Goal: Share content: Share content

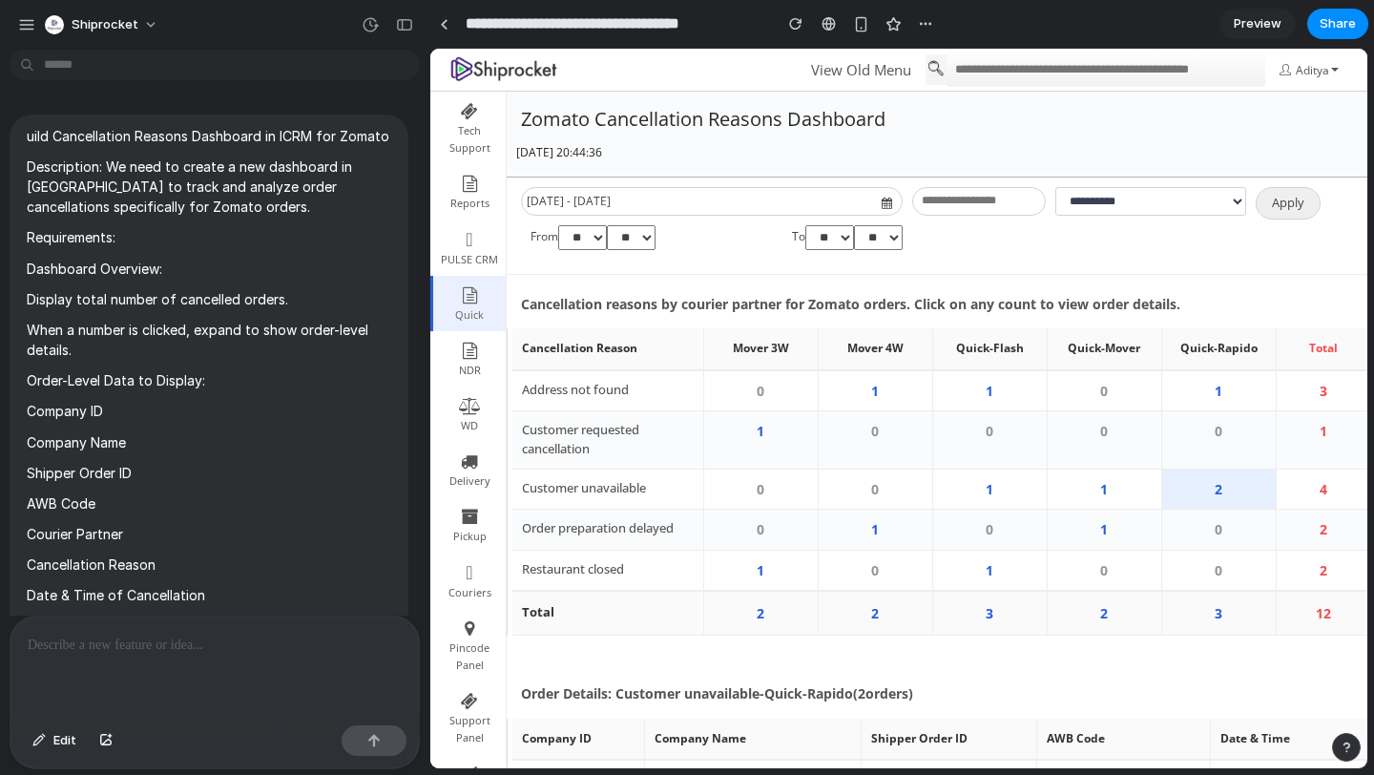
scroll to position [2131, 0]
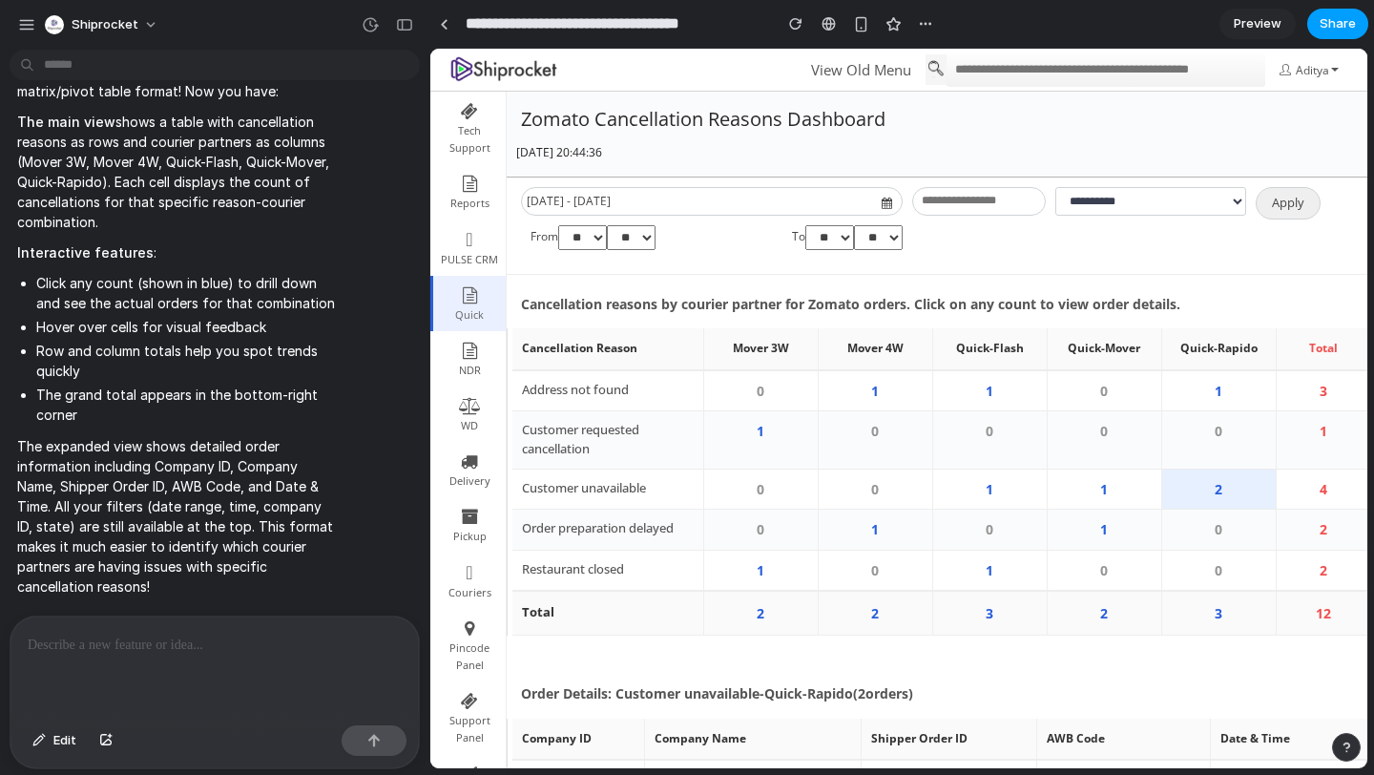
click at [1347, 31] on span "Share" at bounding box center [1338, 23] width 36 height 19
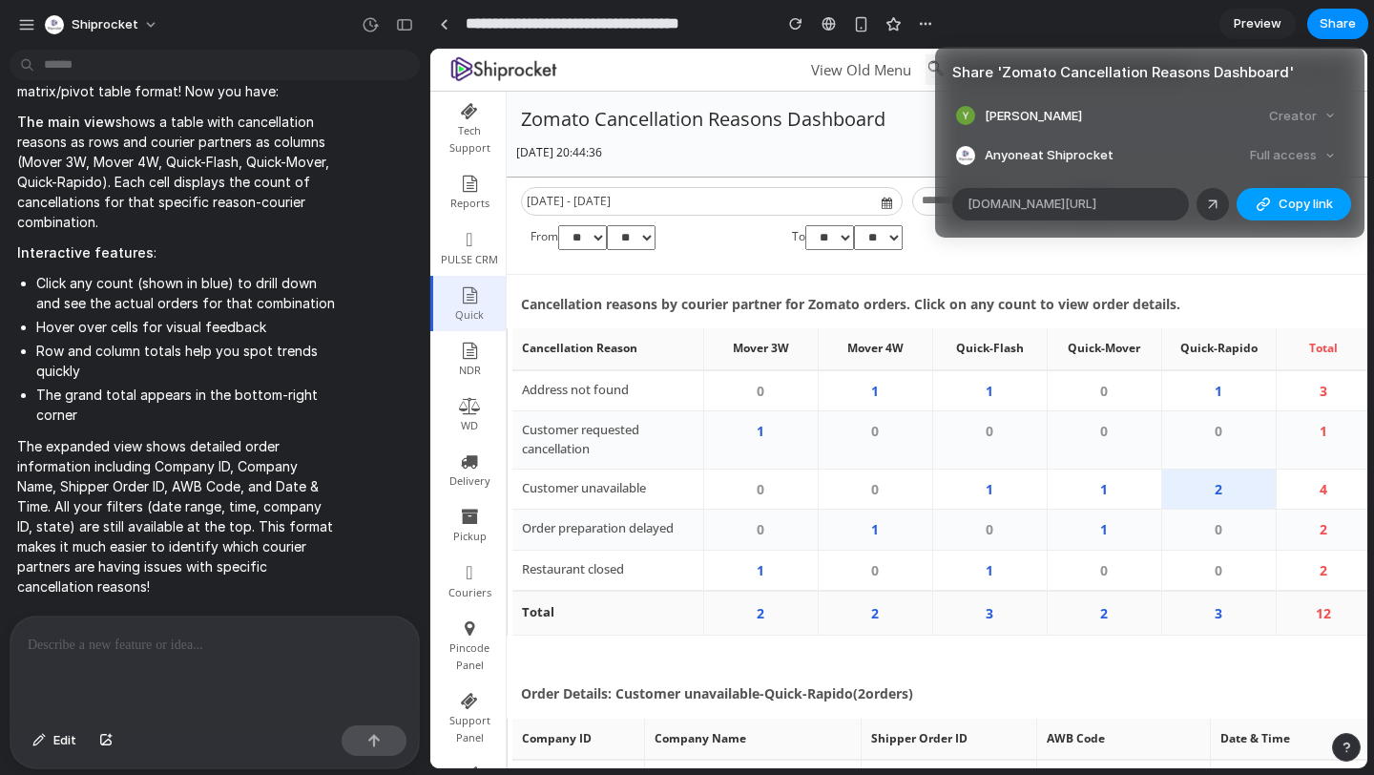
click at [1273, 205] on button "Copy link" at bounding box center [1294, 204] width 115 height 32
click at [78, 652] on div "Share ' Zomato Cancellation Reasons Dashboard ' Yathansh Gaba Creator Anyone at…" at bounding box center [687, 387] width 1374 height 775
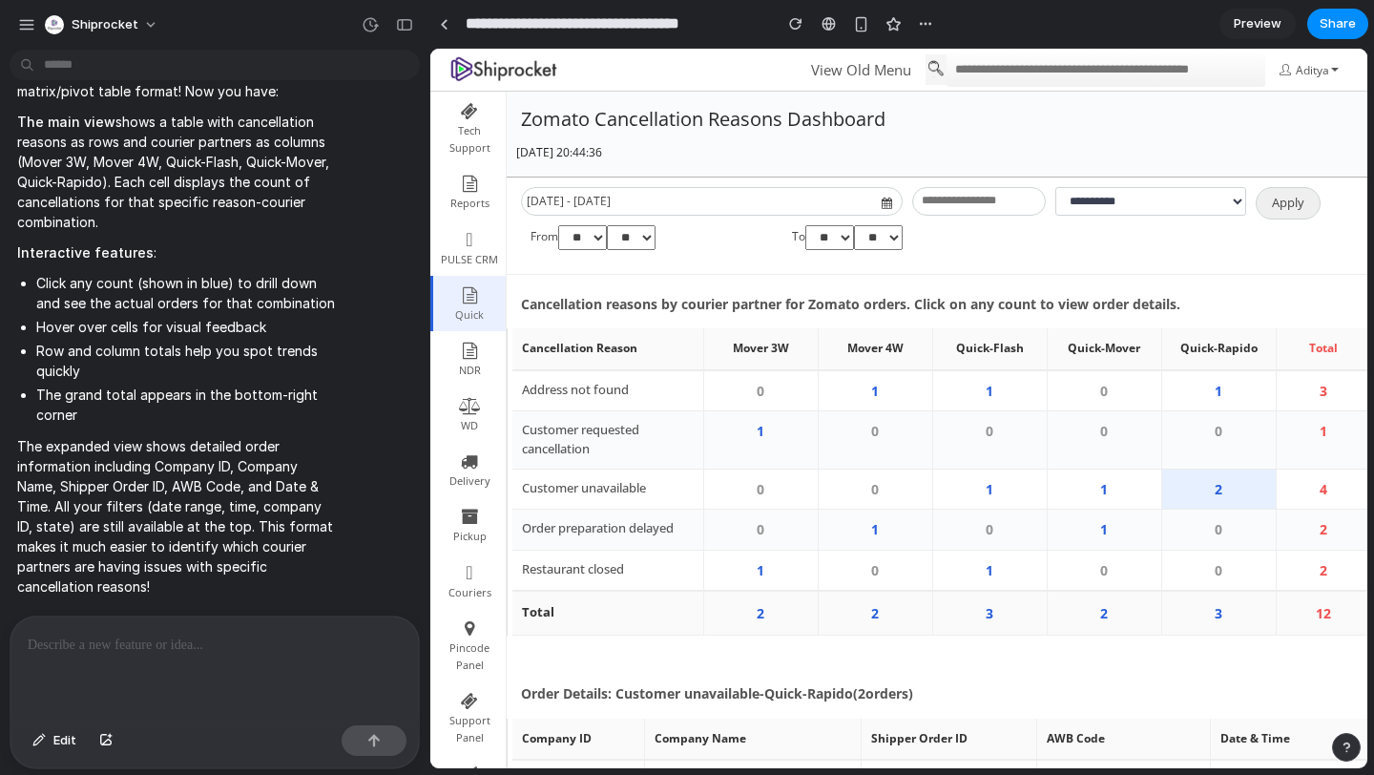
click at [77, 651] on p at bounding box center [215, 645] width 374 height 23
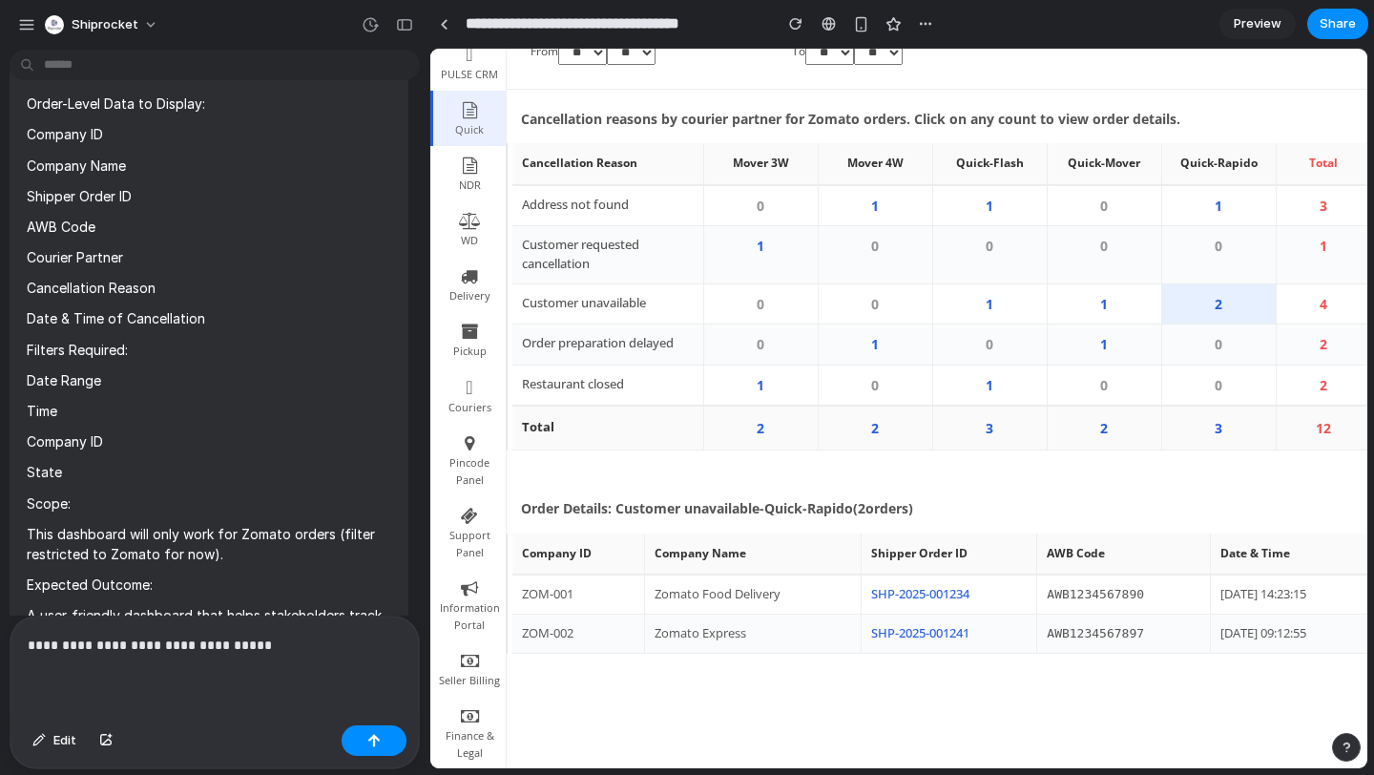
scroll to position [221, 0]
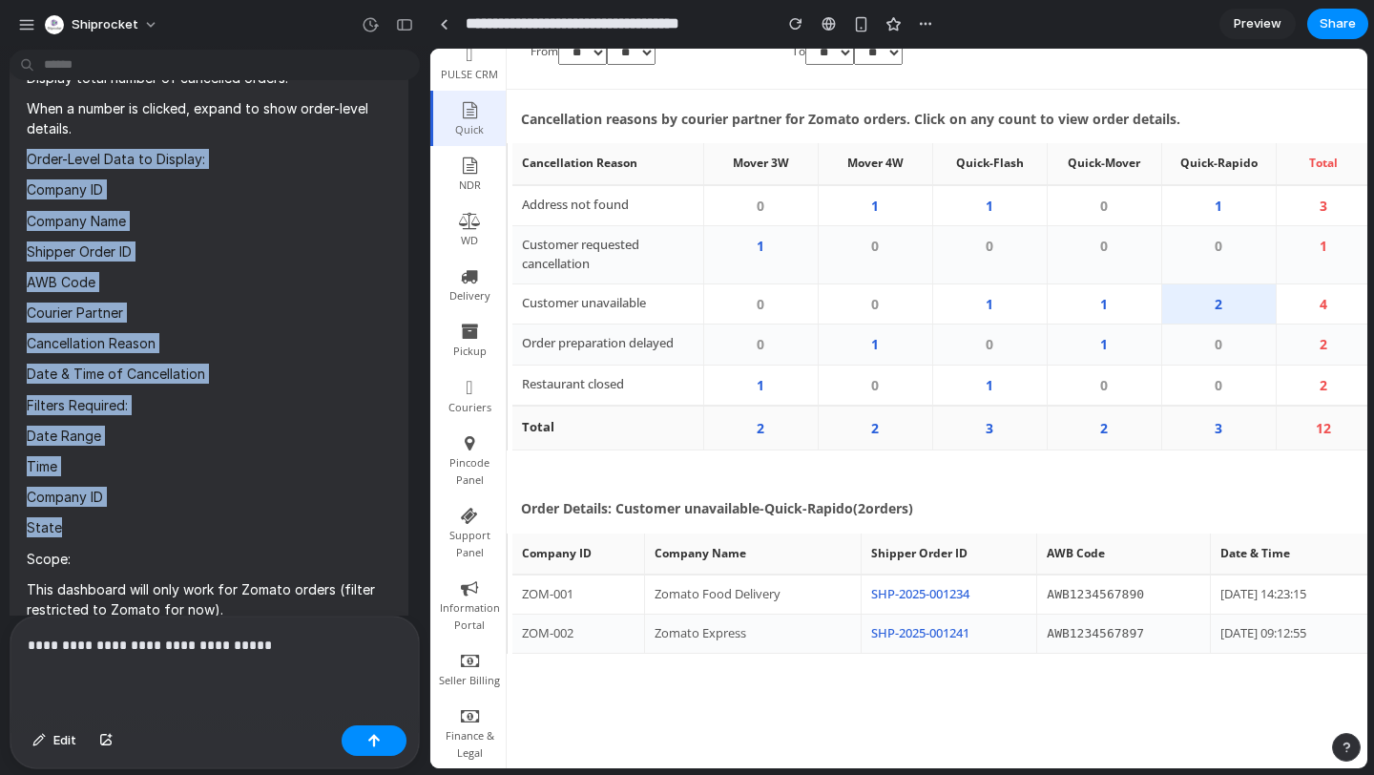
drag, startPoint x: 29, startPoint y: 157, endPoint x: 215, endPoint y: 535, distance: 421.3
click at [215, 535] on span "uild Cancellation Reasons Dashboard in ICRM for Zomato Description: We need to …" at bounding box center [209, 394] width 365 height 979
click at [218, 495] on p "Company ID" at bounding box center [209, 497] width 365 height 20
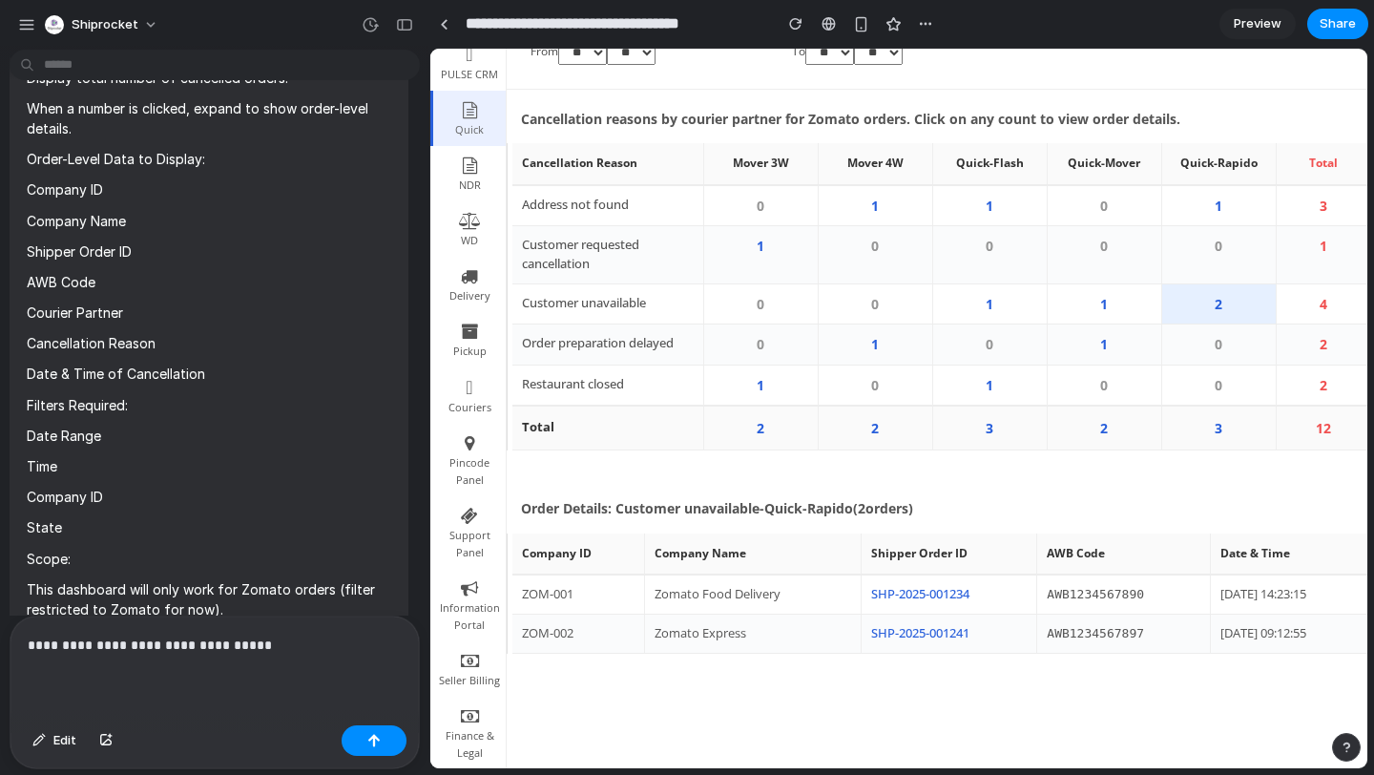
scroll to position [198, 0]
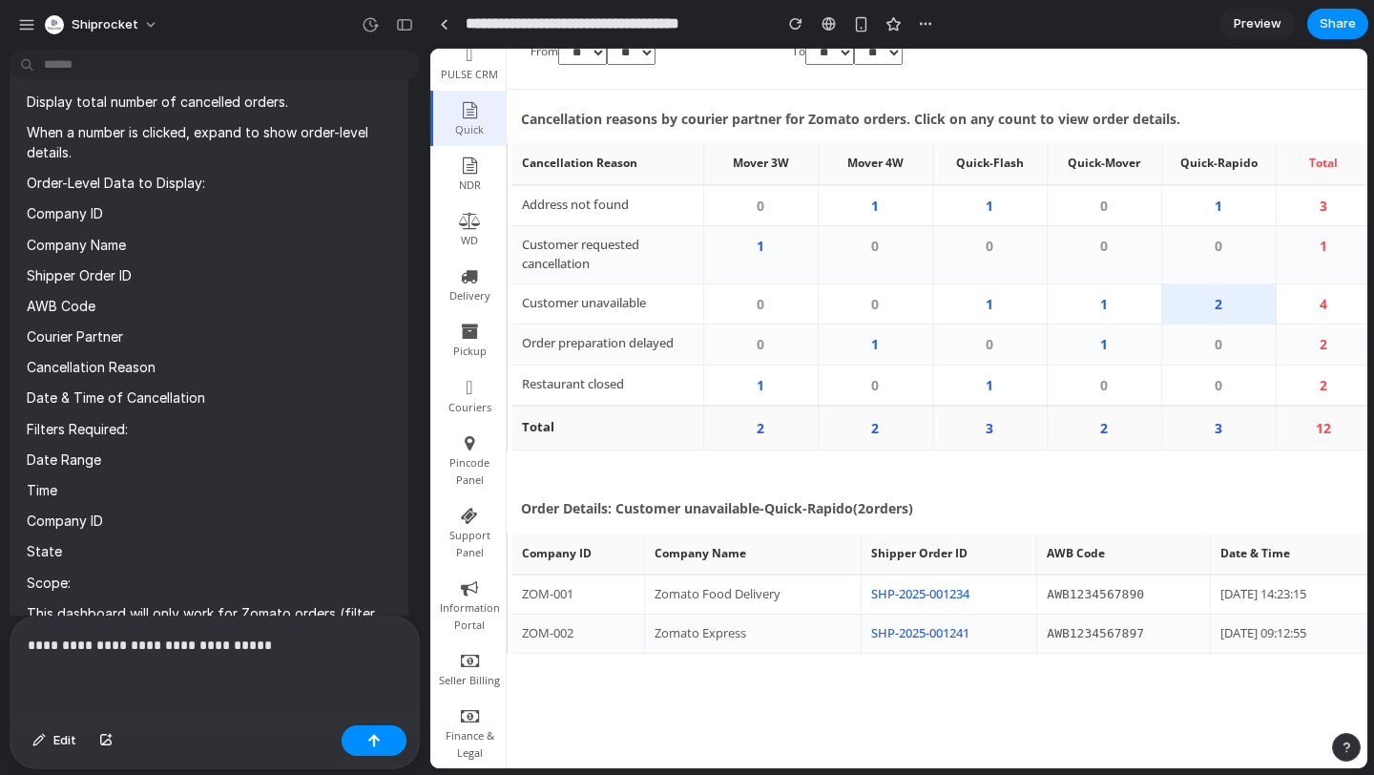
click at [162, 372] on p "Cancellation Reason" at bounding box center [209, 367] width 365 height 20
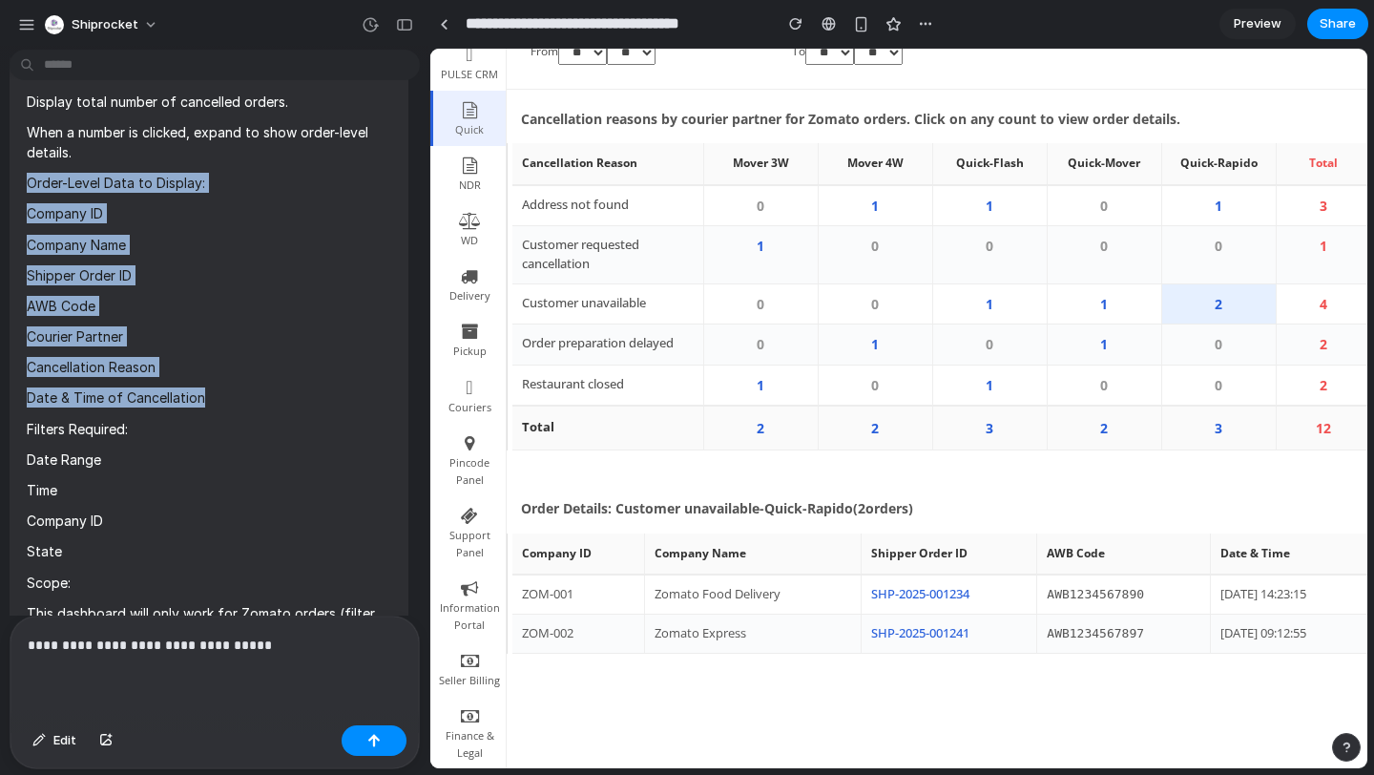
drag, startPoint x: 216, startPoint y: 399, endPoint x: 21, endPoint y: 184, distance: 289.9
click at [21, 184] on div "uild Cancellation Reasons Dashboard in ICRM for Zomato Description: We need to …" at bounding box center [209, 418] width 399 height 1002
copy span "Order-Level Data to Display: Company ID Company Name Shipper Order ID AWB Code …"
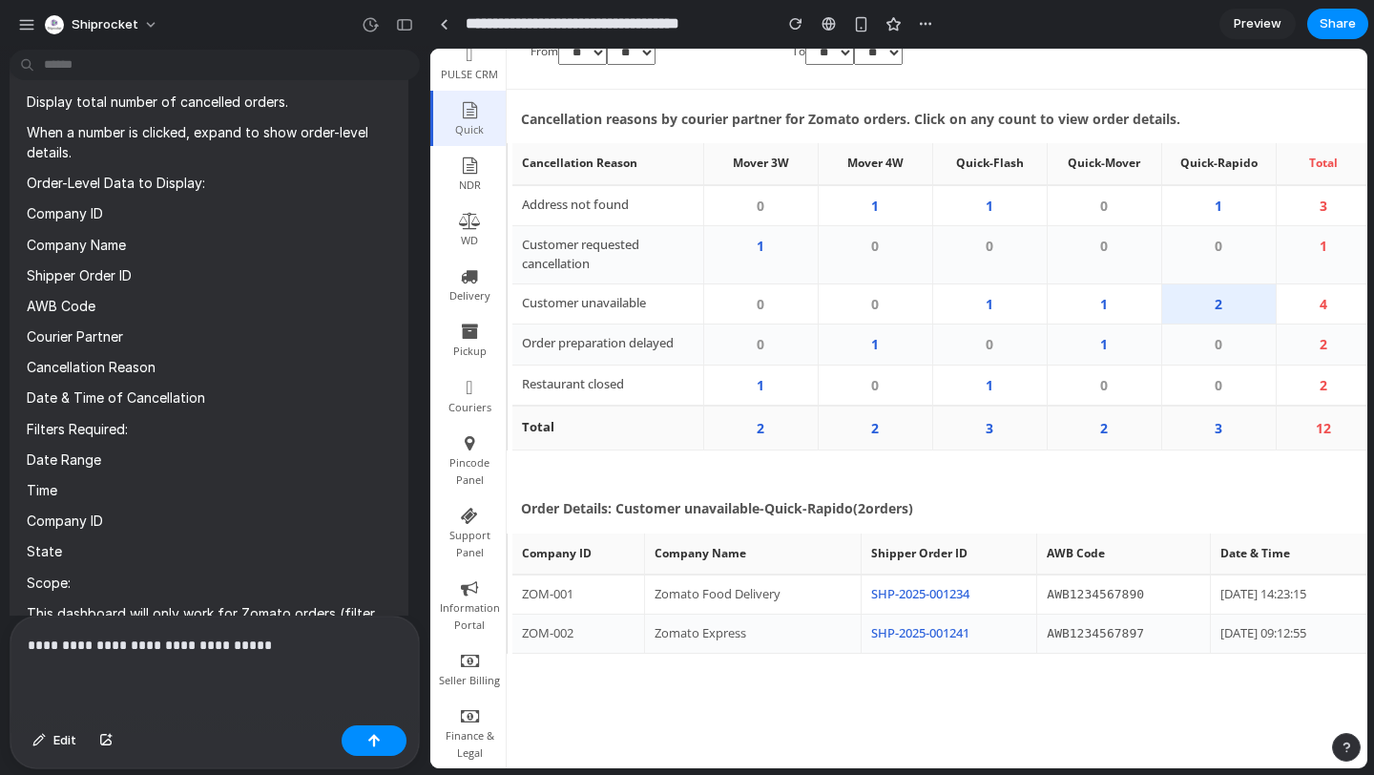
click at [282, 659] on div "**********" at bounding box center [214, 667] width 409 height 101
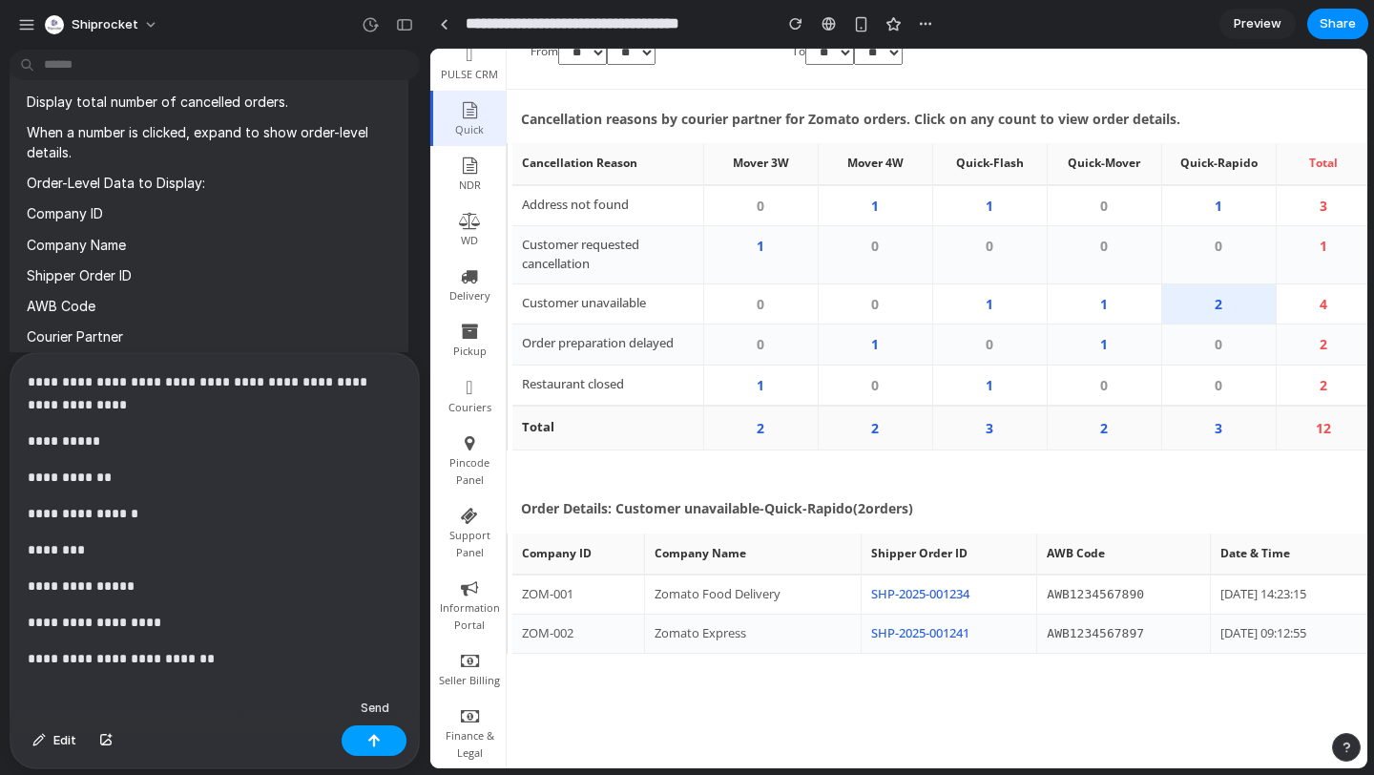
click at [388, 744] on button "button" at bounding box center [374, 740] width 65 height 31
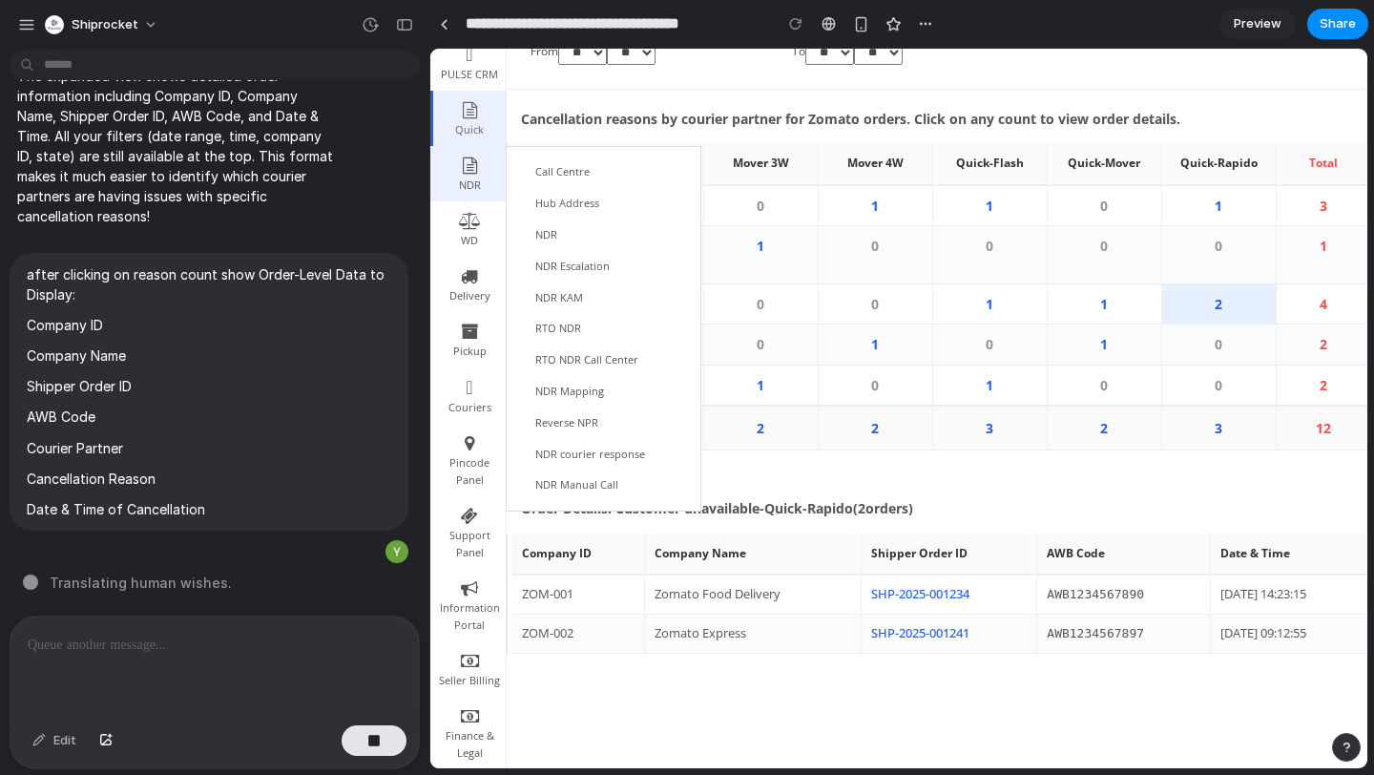
scroll to position [0, 0]
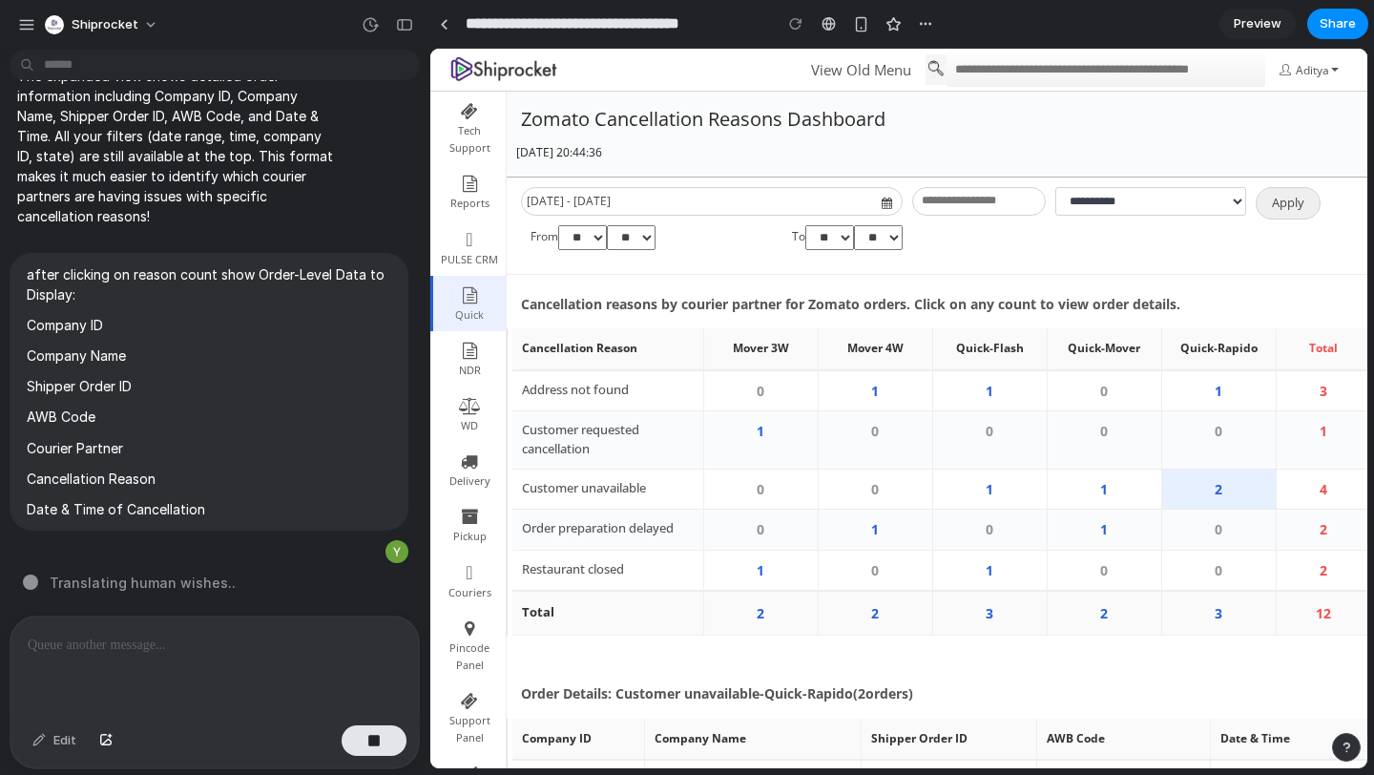
click at [1279, 24] on span "Preview" at bounding box center [1258, 23] width 48 height 19
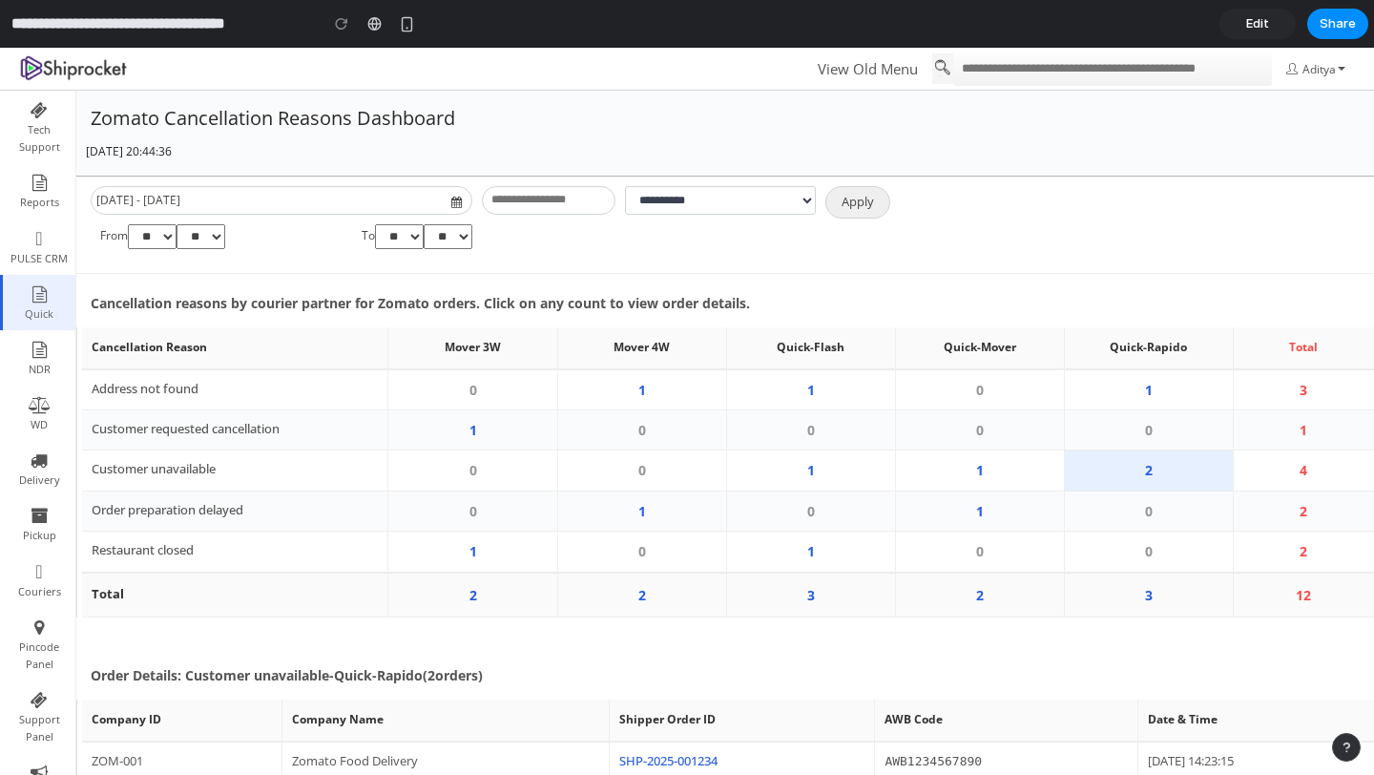
click at [1271, 22] on link "Edit" at bounding box center [1258, 24] width 76 height 31
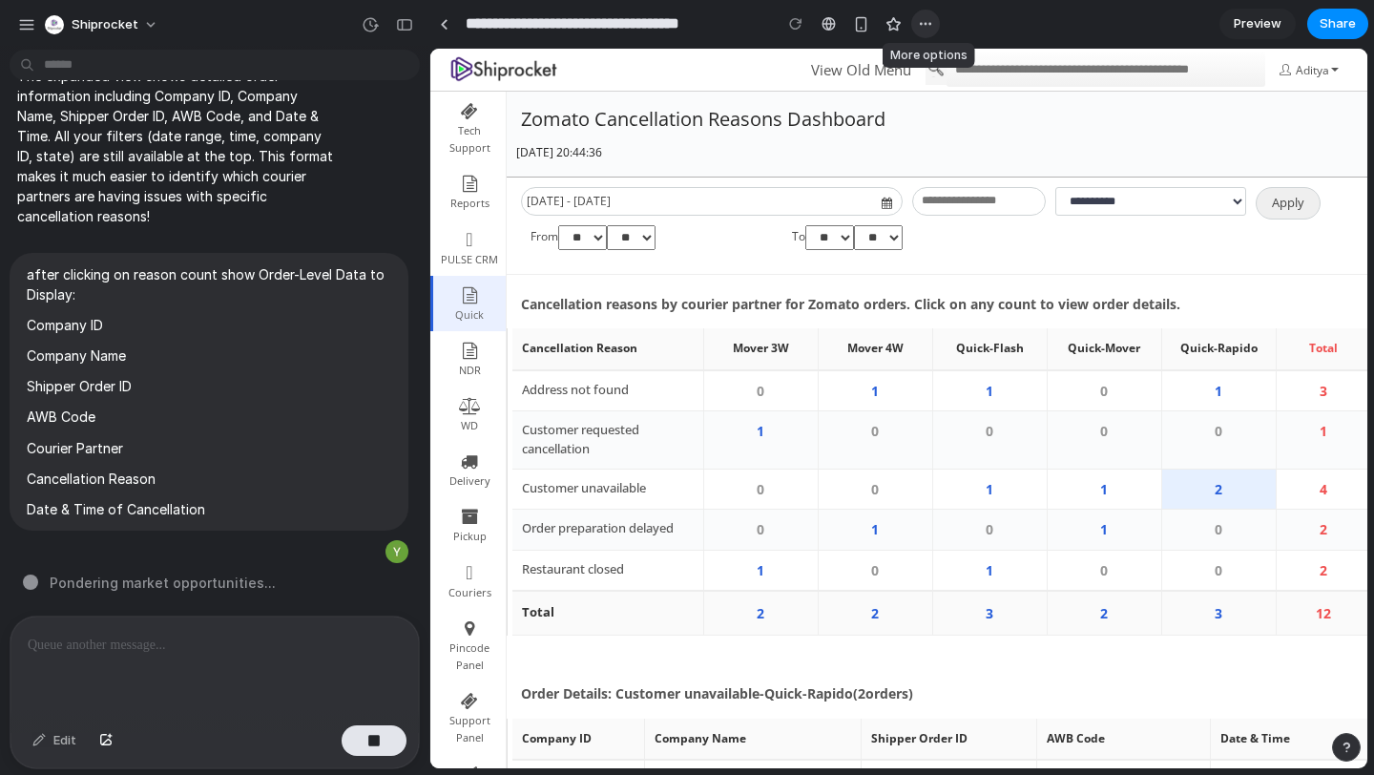
click at [917, 30] on button "button" at bounding box center [926, 24] width 29 height 29
click at [898, 25] on div "Duplicate Delete" at bounding box center [687, 387] width 1374 height 775
click at [762, 586] on td "1" at bounding box center [757, 570] width 115 height 41
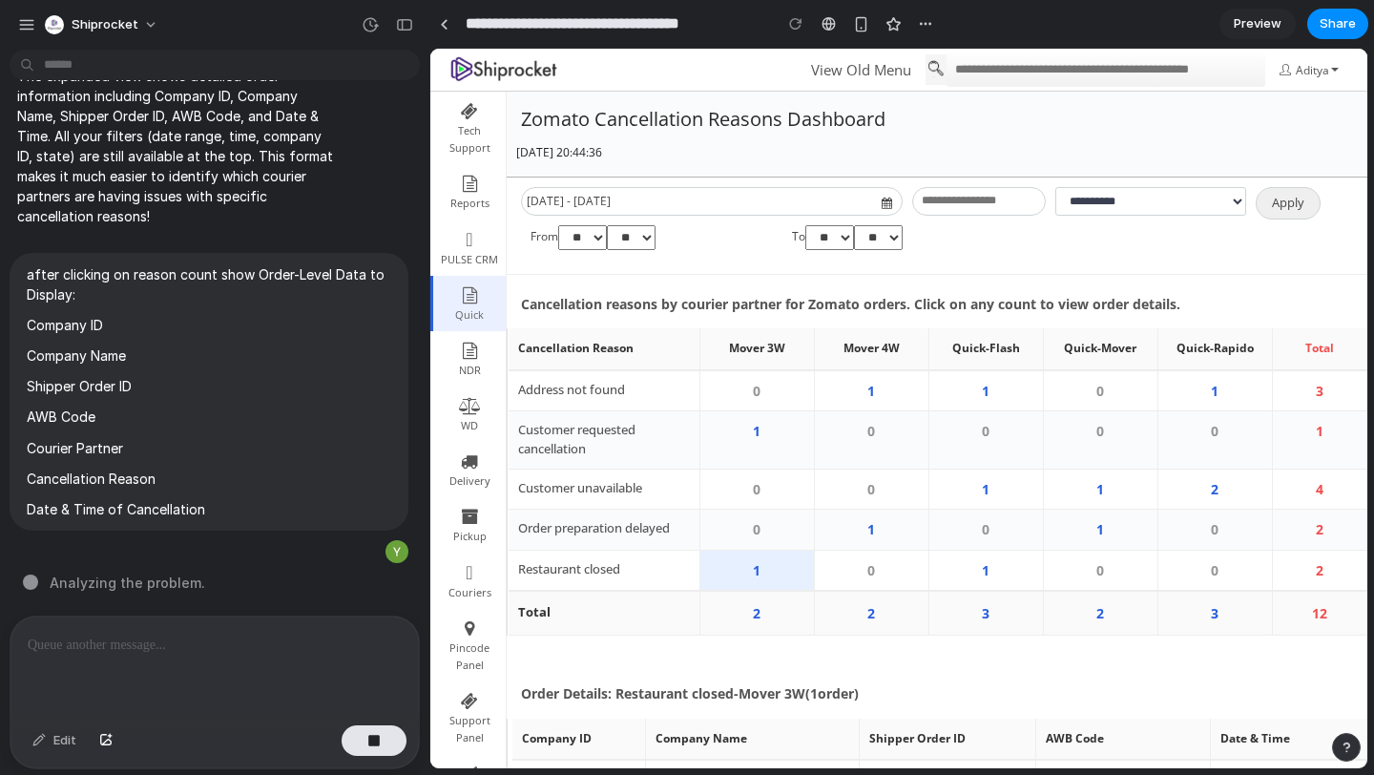
click at [762, 586] on td "1" at bounding box center [757, 570] width 115 height 41
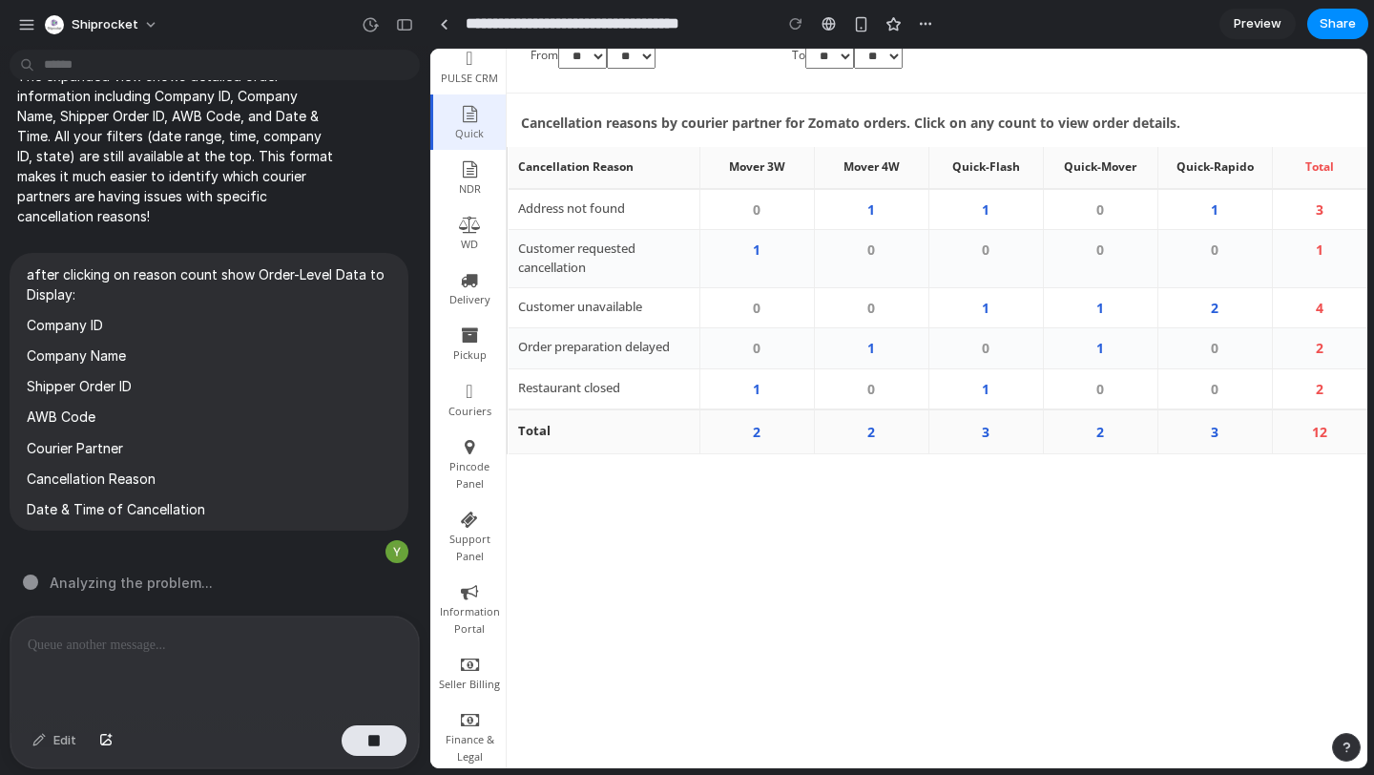
scroll to position [186, 0]
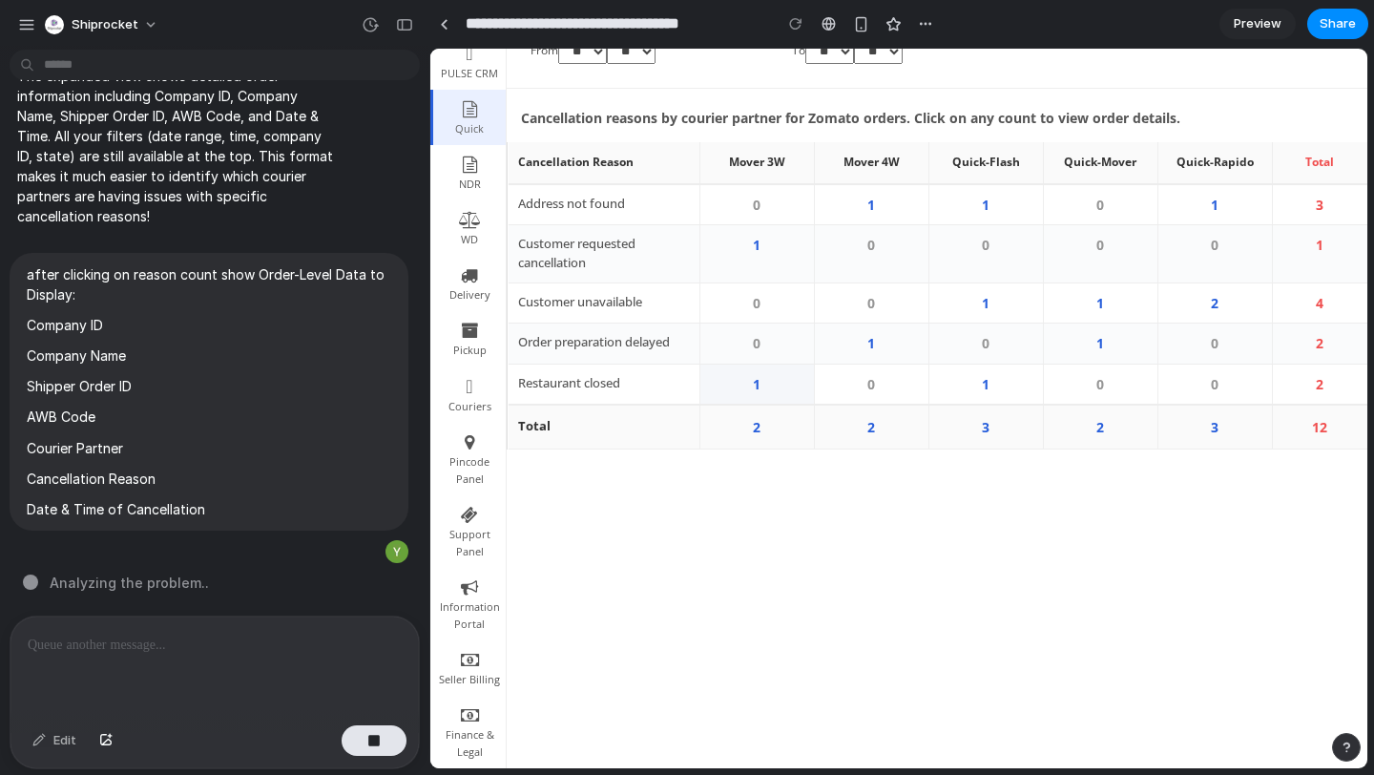
click at [770, 371] on td "1" at bounding box center [757, 384] width 115 height 41
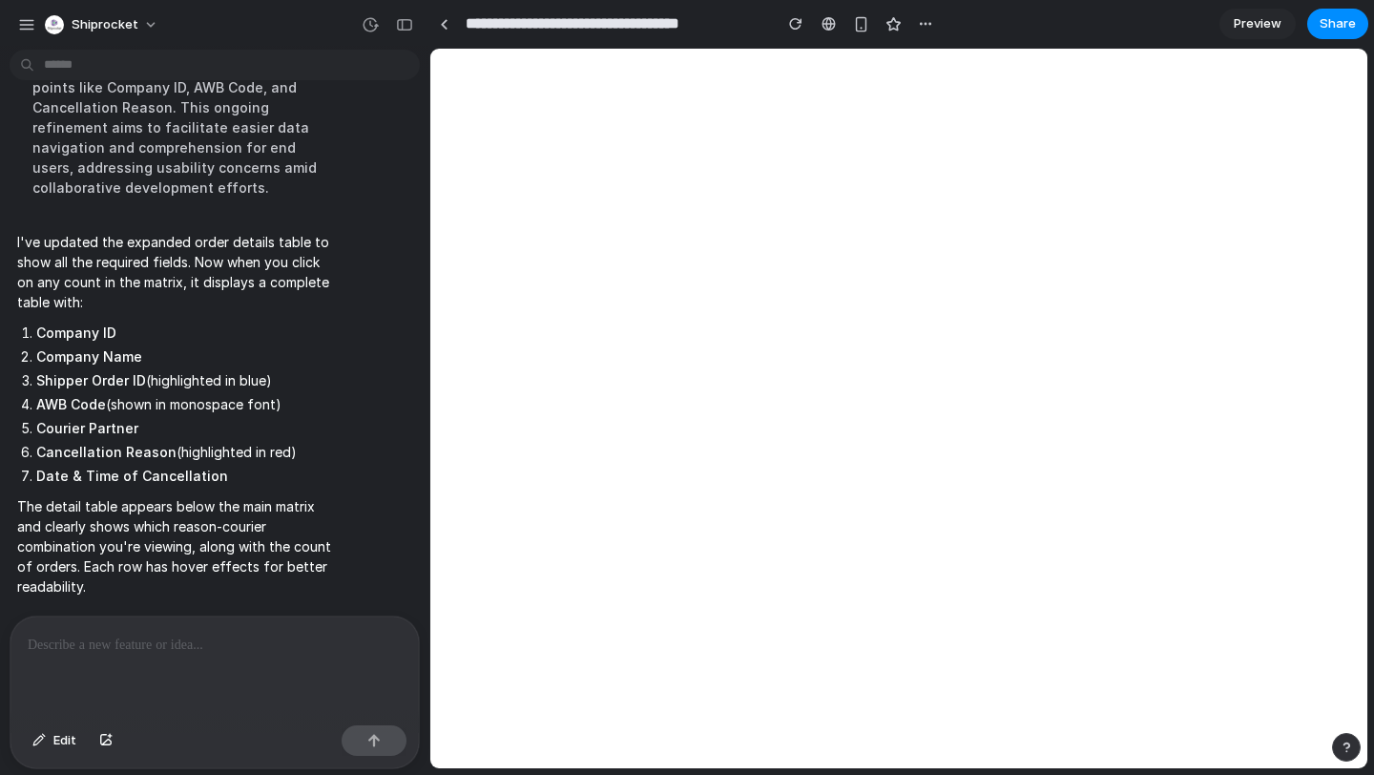
scroll to position [0, 0]
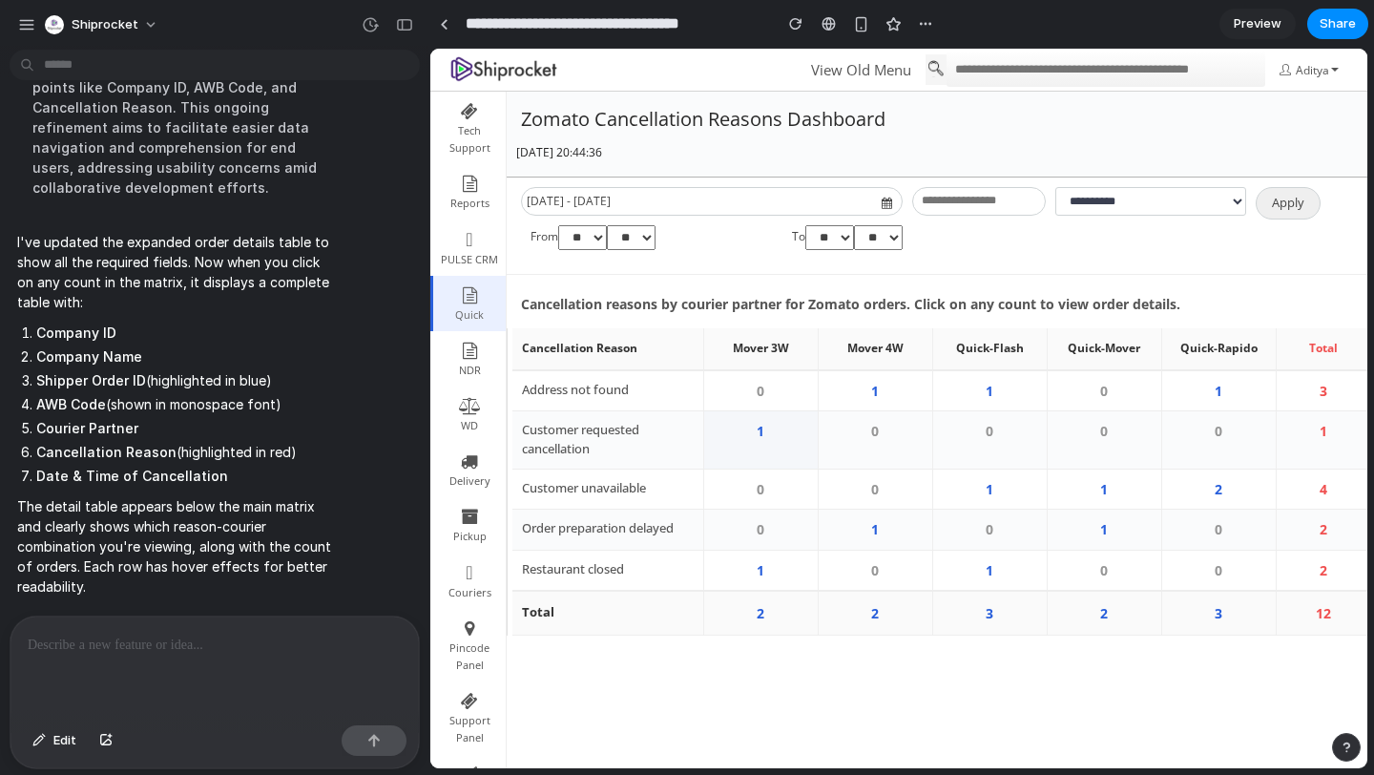
click at [759, 437] on td "1" at bounding box center [760, 440] width 115 height 58
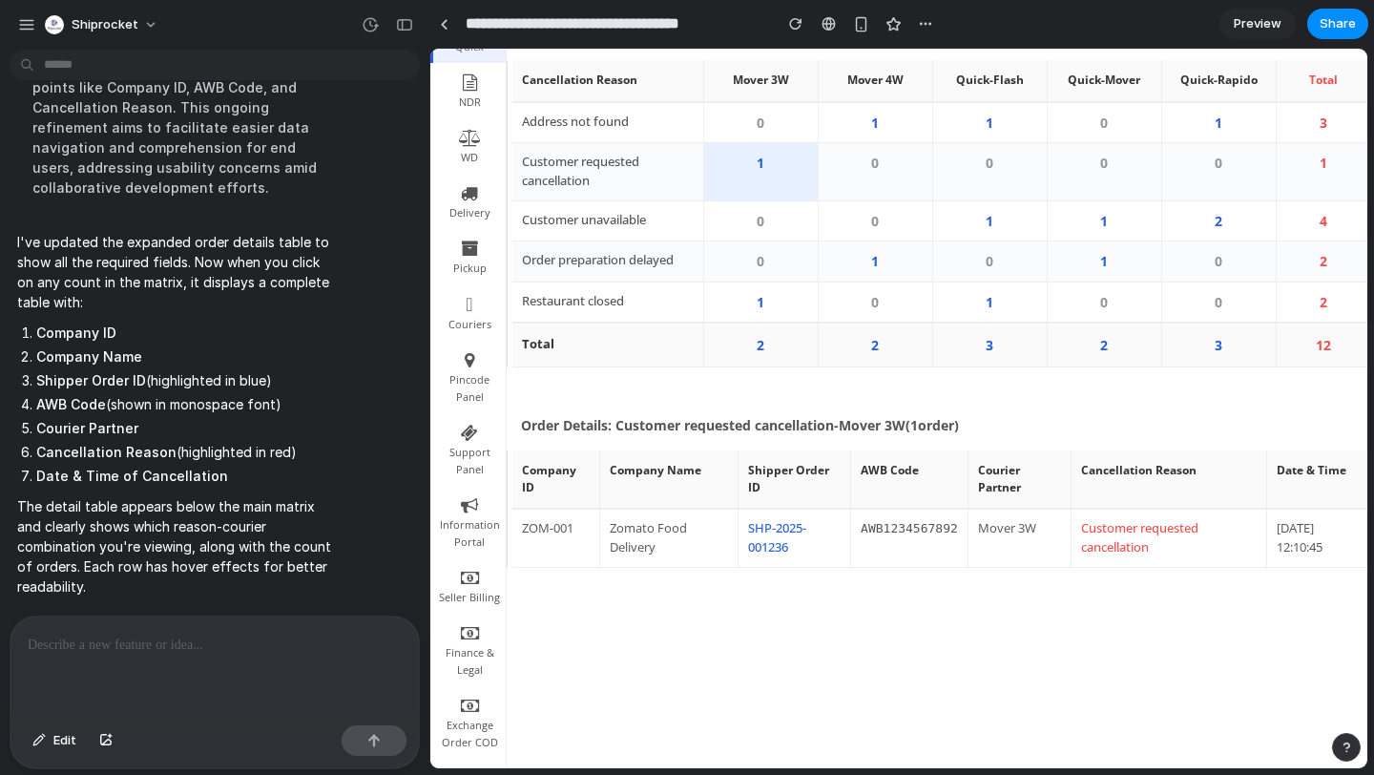
scroll to position [267, 0]
click at [1322, 31] on span "Share" at bounding box center [1338, 23] width 36 height 19
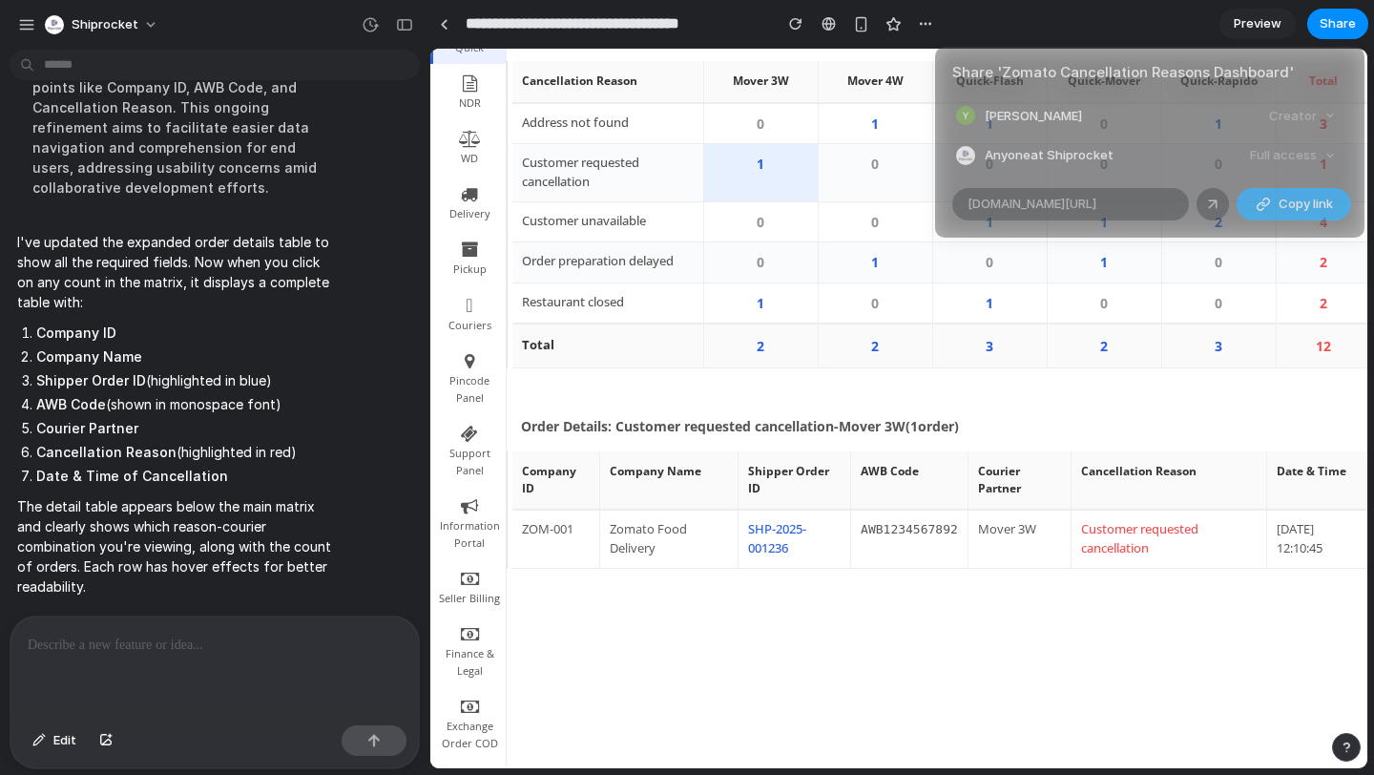
click at [1257, 201] on div "button" at bounding box center [1263, 204] width 15 height 15
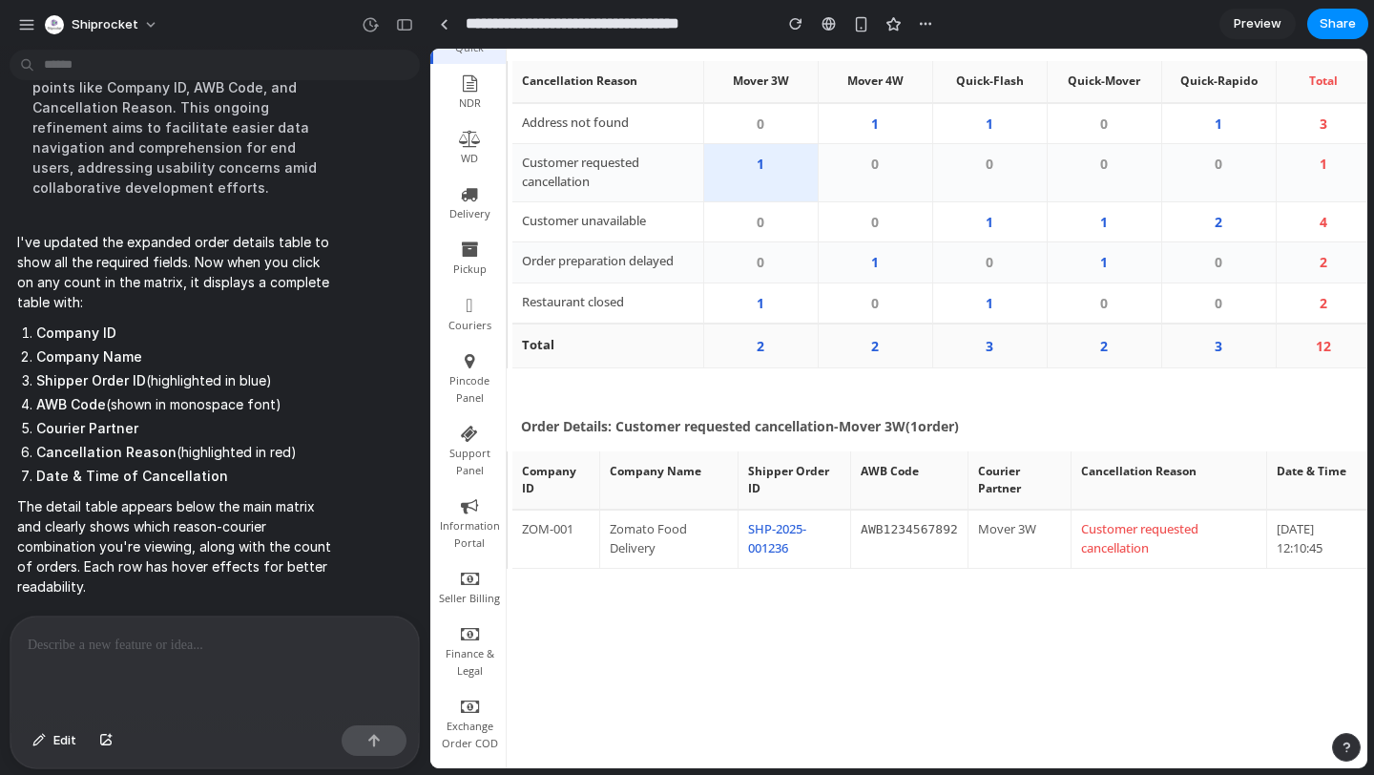
click at [1122, 23] on div "Share ' Zomato Cancellation Reasons Dashboard ' Yathansh Gaba Creator Anyone at…" at bounding box center [687, 387] width 1374 height 775
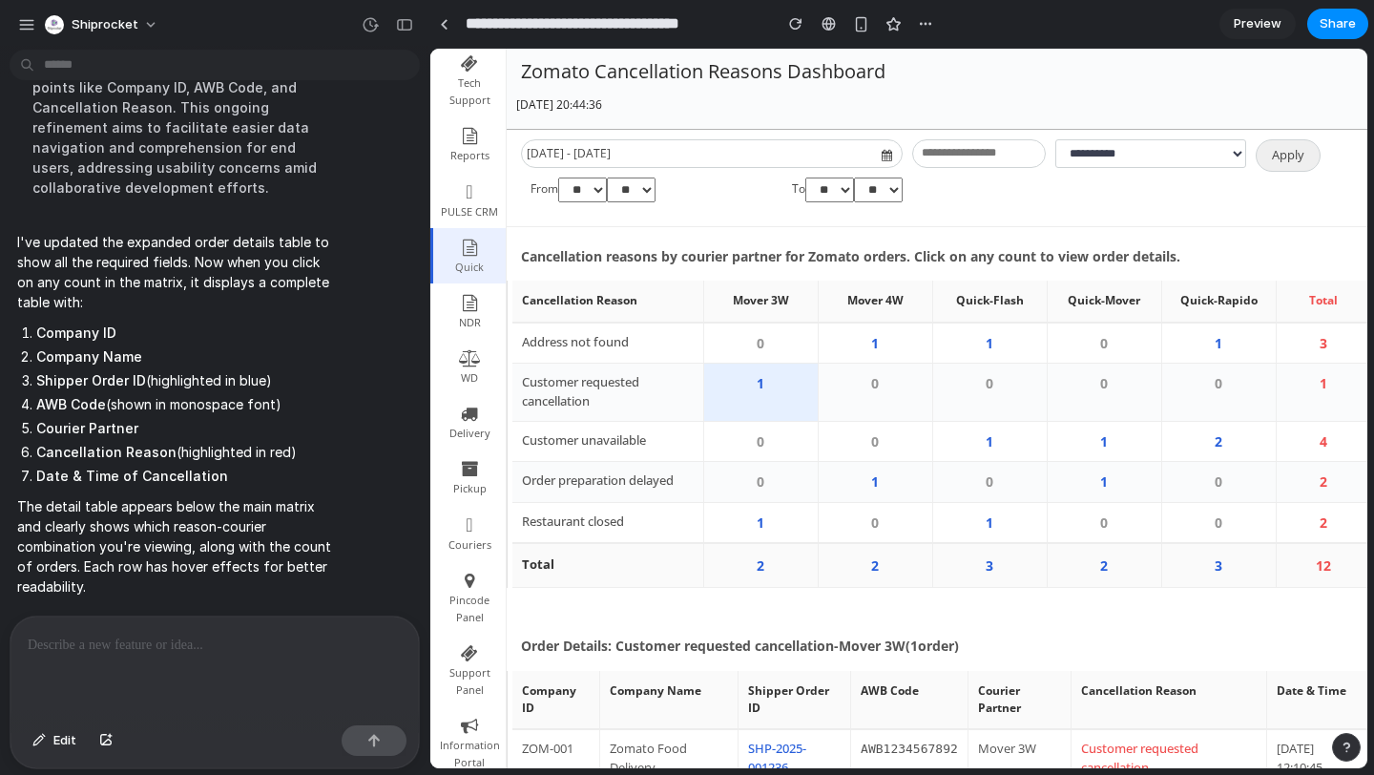
scroll to position [0, 0]
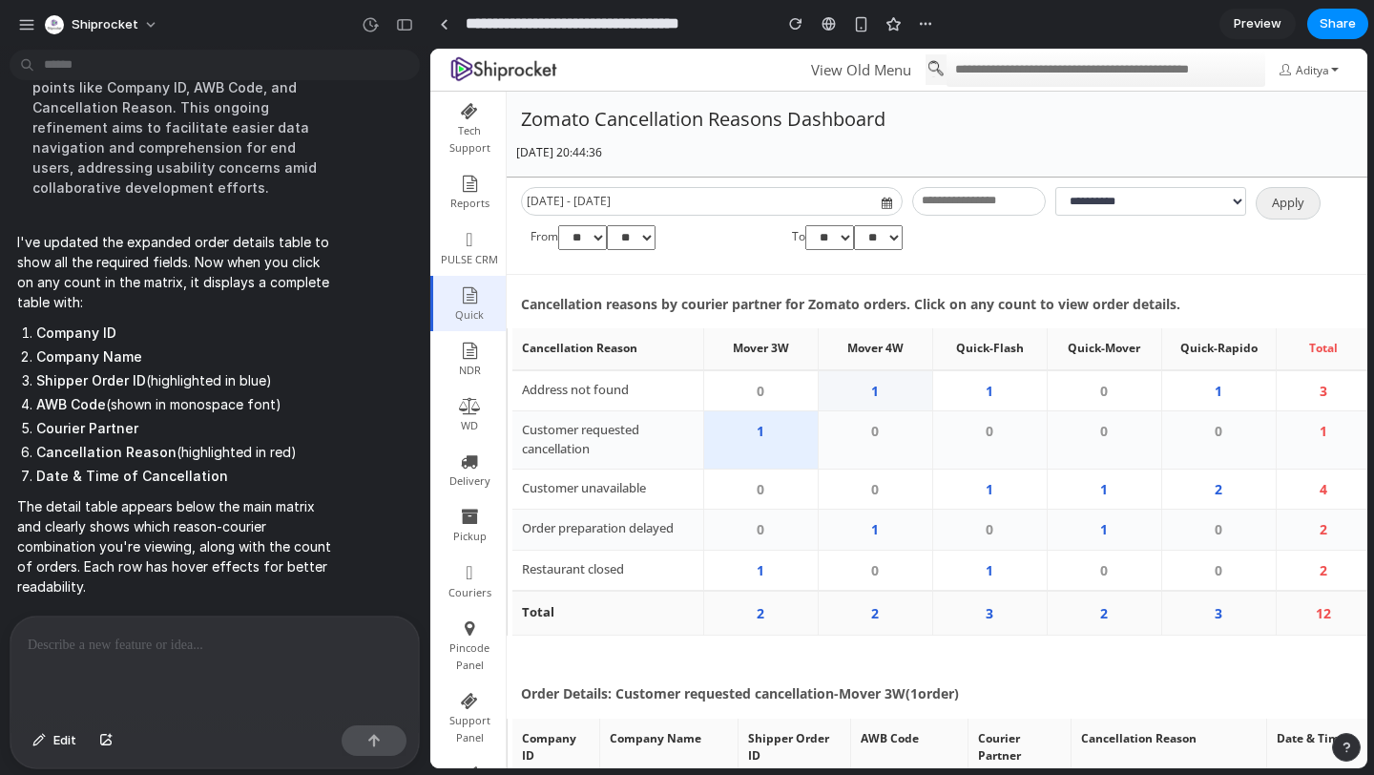
click at [866, 404] on td "1" at bounding box center [875, 390] width 115 height 41
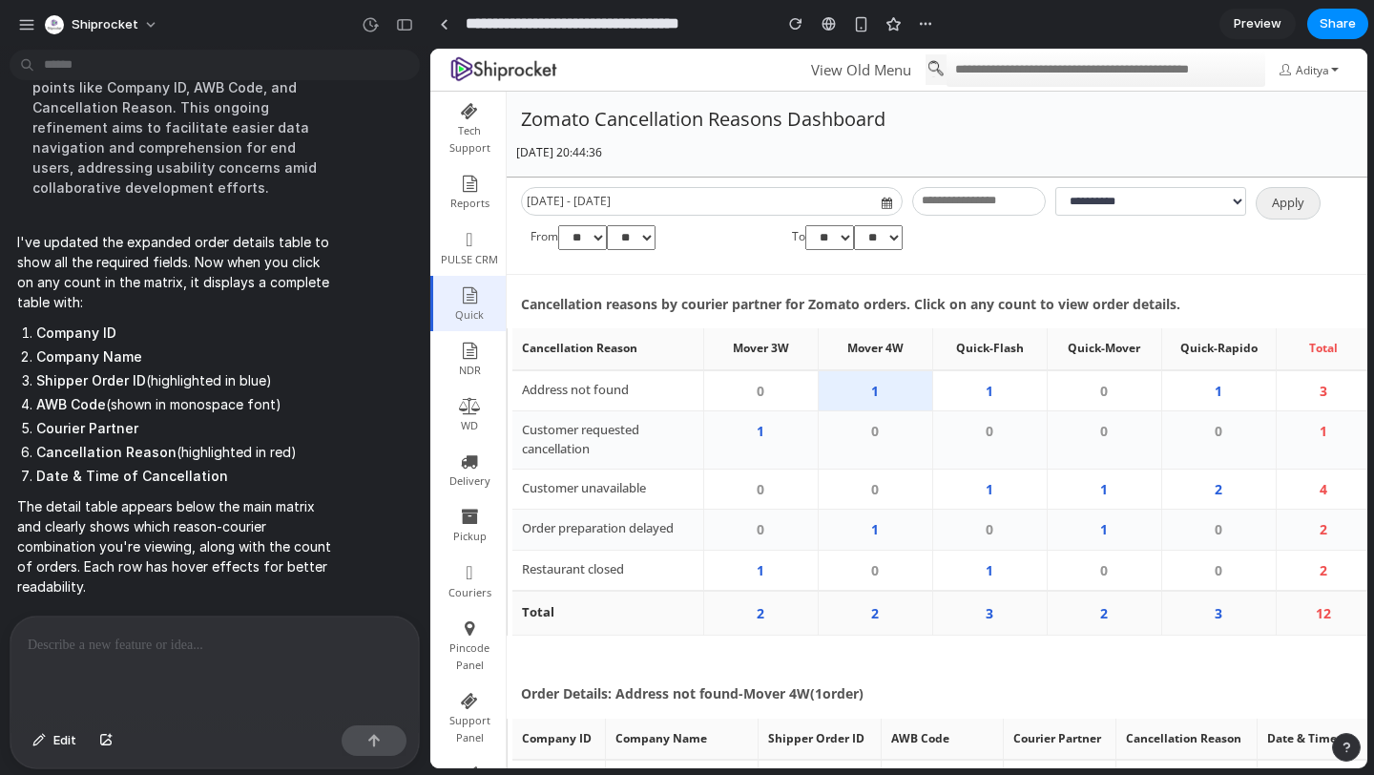
click at [866, 404] on td "1" at bounding box center [875, 390] width 115 height 41
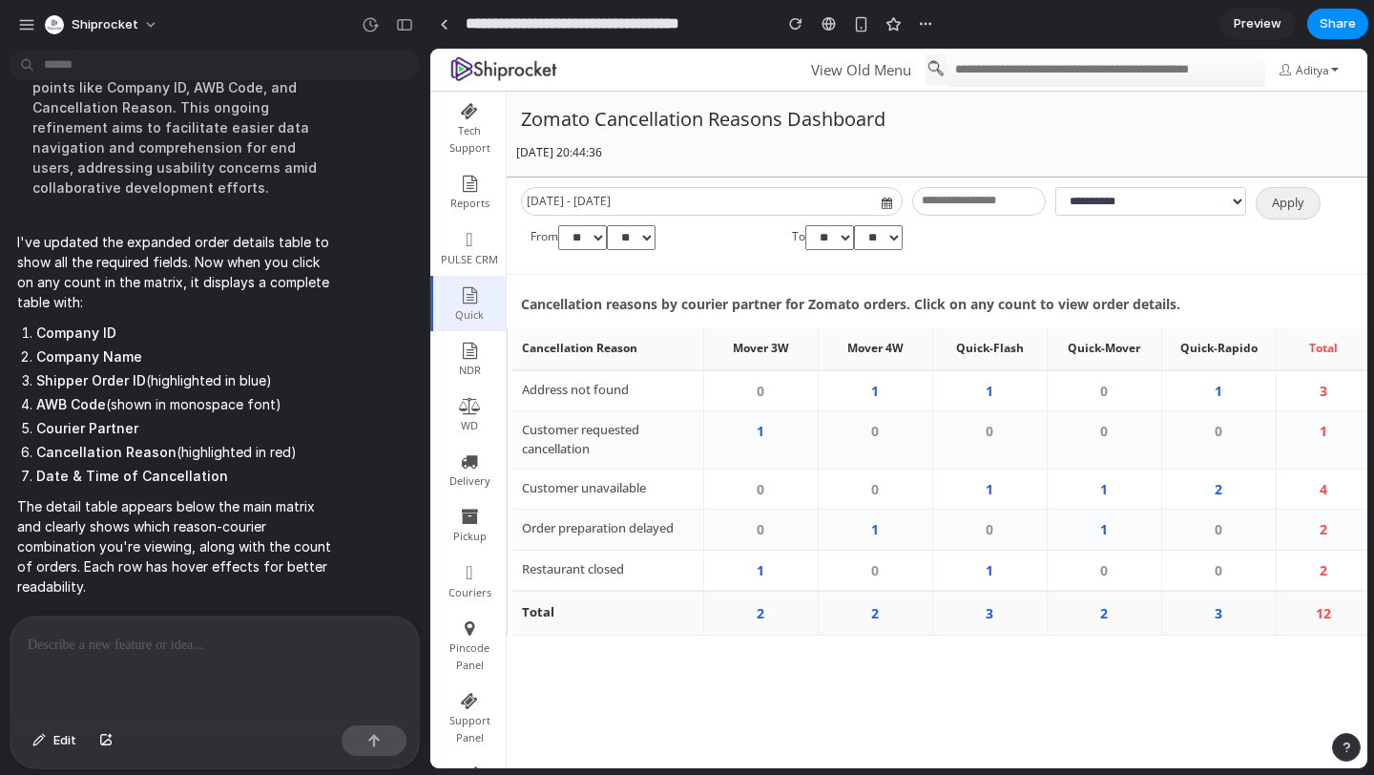
click at [1088, 442] on td "0" at bounding box center [1104, 440] width 115 height 58
click at [1212, 480] on td "2" at bounding box center [1219, 489] width 115 height 40
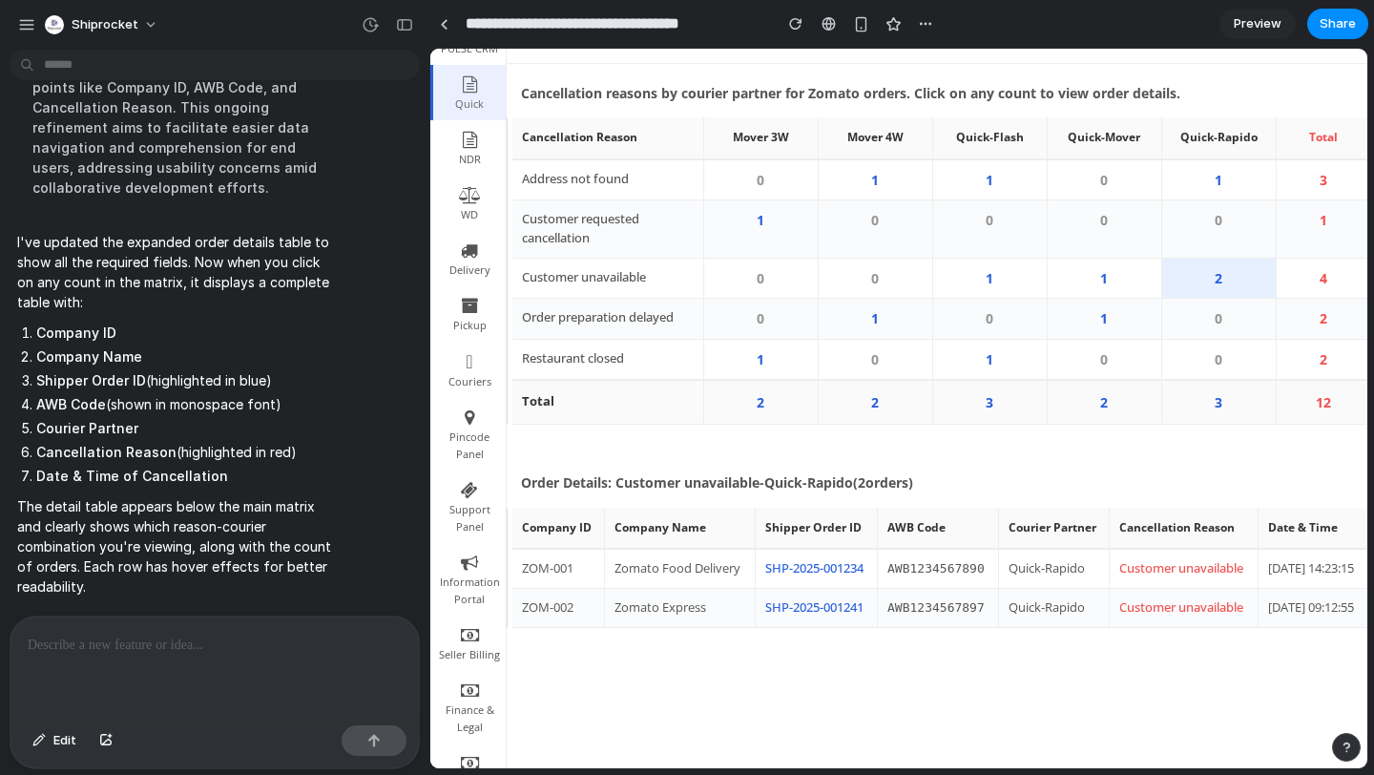
scroll to position [215, 0]
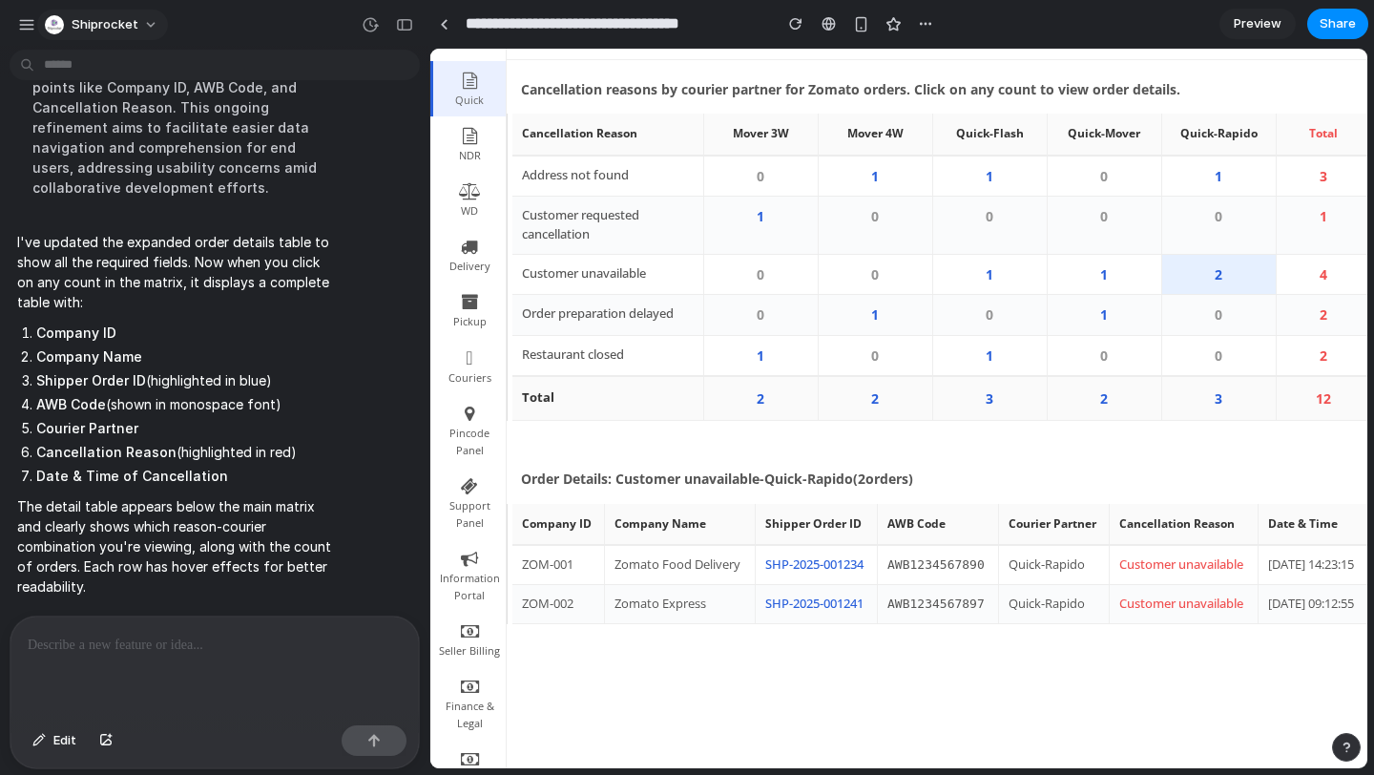
click at [40, 21] on button "Shiprocket" at bounding box center [102, 25] width 131 height 31
click at [99, 66] on span "Settings" at bounding box center [98, 67] width 52 height 19
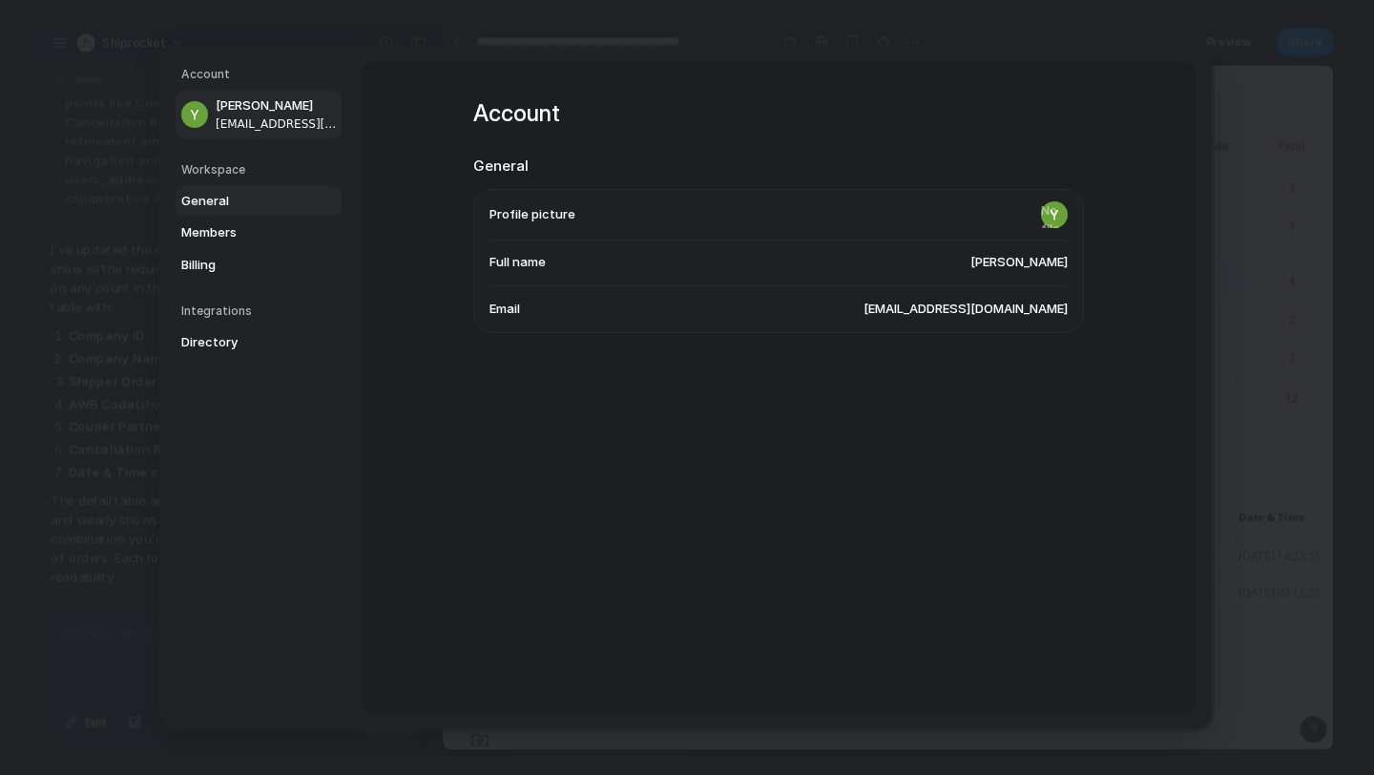
click at [210, 197] on span "General" at bounding box center [242, 200] width 122 height 19
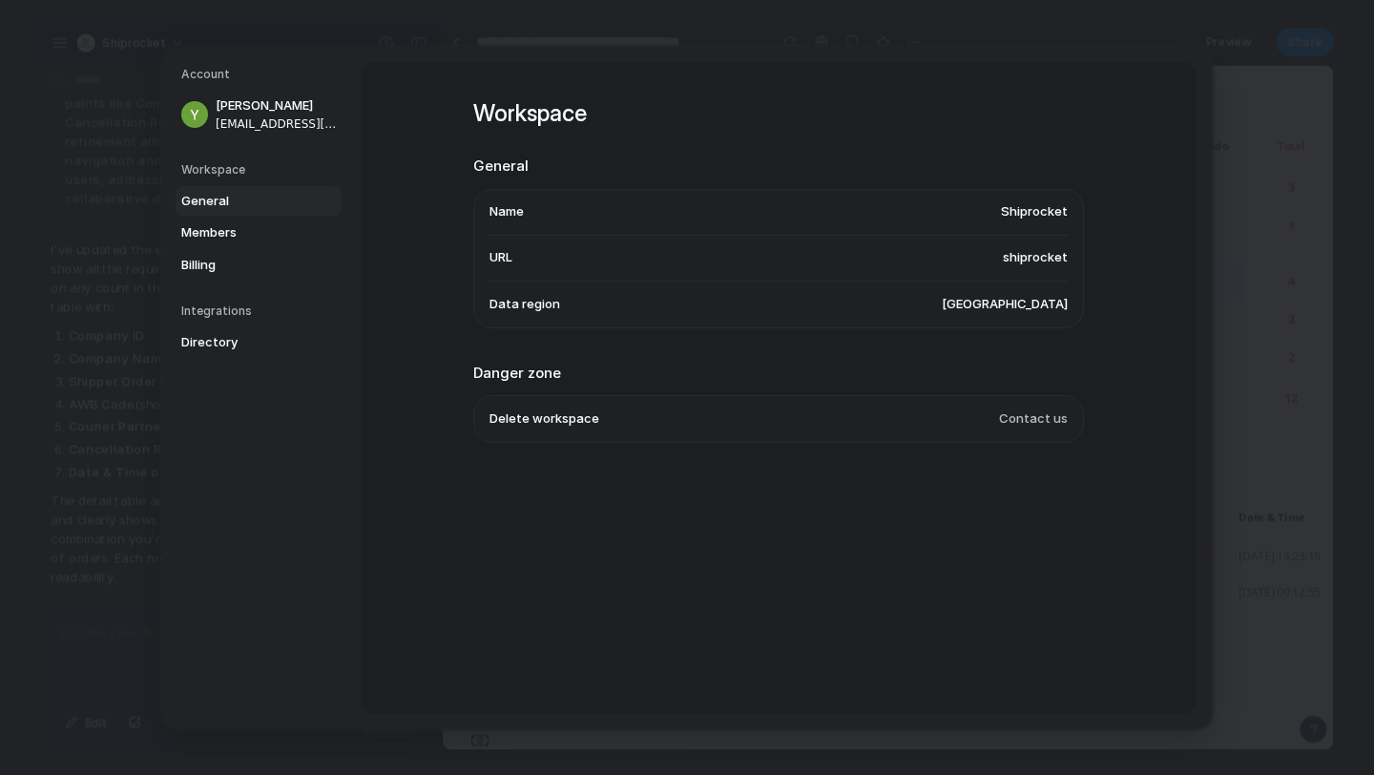
click at [220, 197] on span "General" at bounding box center [242, 200] width 122 height 19
click at [221, 229] on span "Members" at bounding box center [242, 232] width 122 height 19
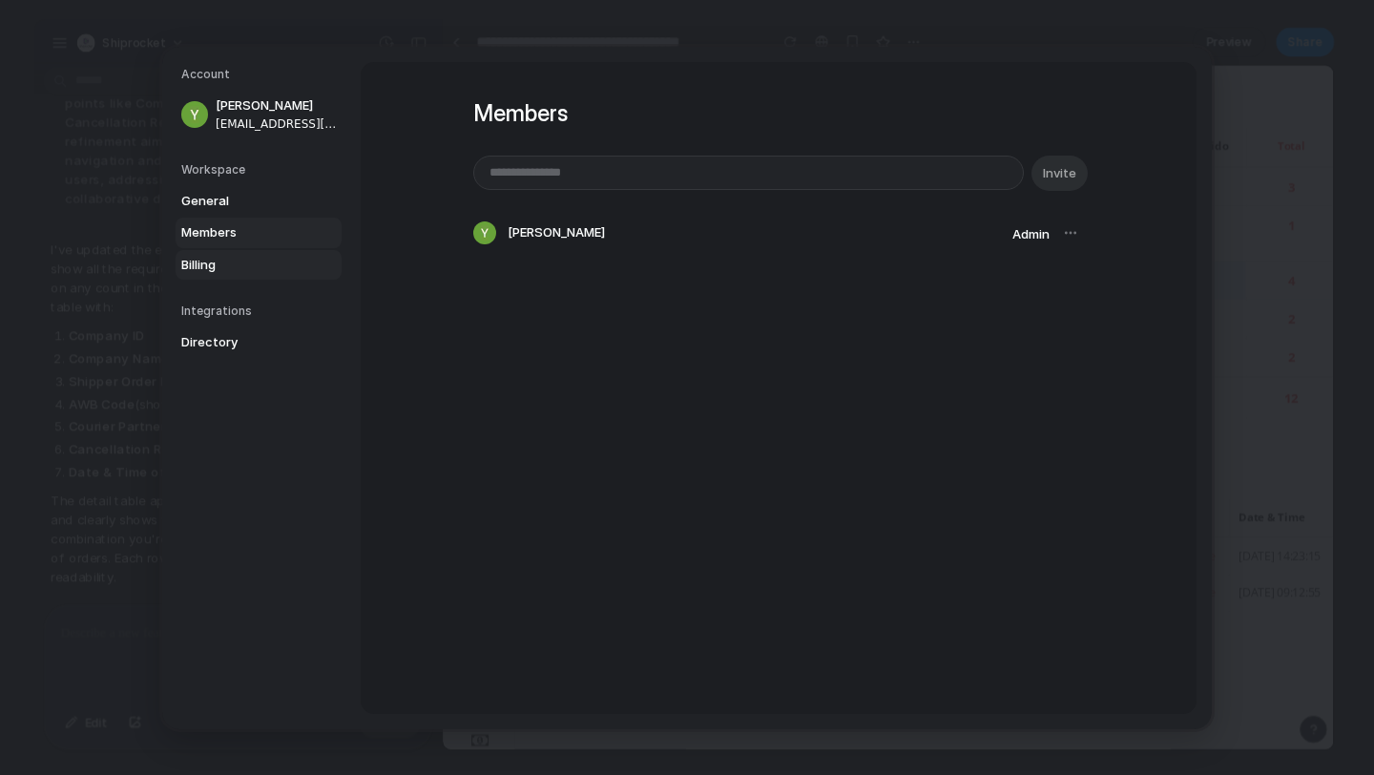
click at [223, 259] on span "Billing" at bounding box center [242, 264] width 122 height 19
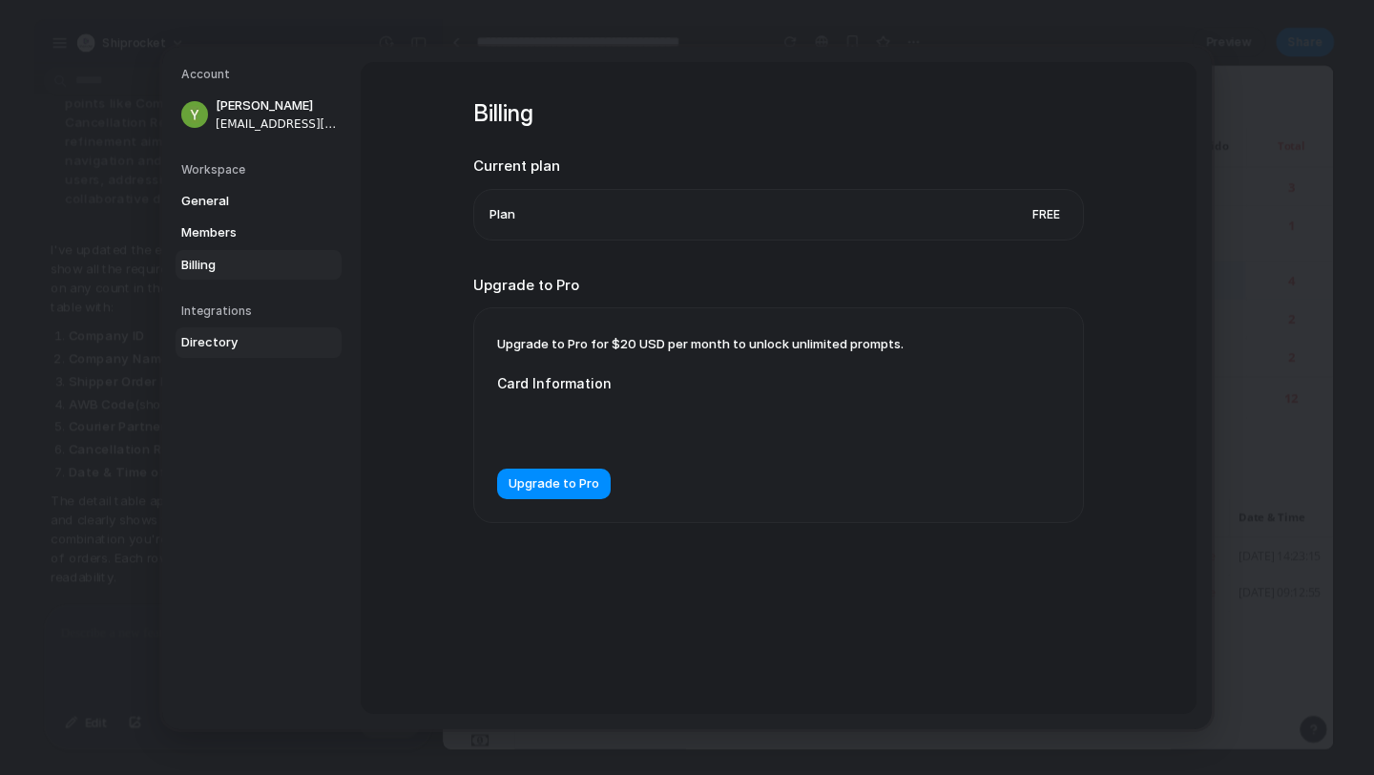
click at [225, 336] on span "Directory" at bounding box center [242, 342] width 122 height 19
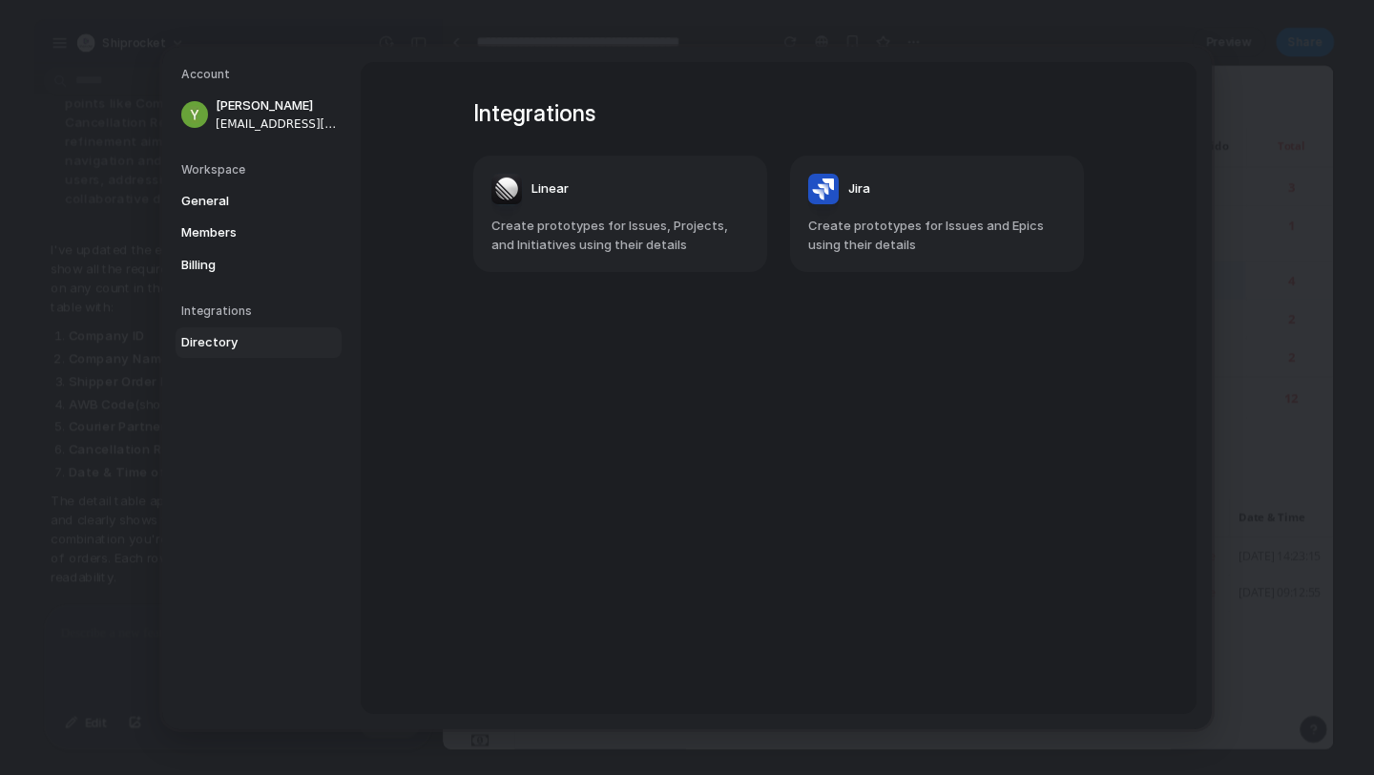
click at [220, 294] on nav "Account [PERSON_NAME] [PERSON_NAME][EMAIL_ADDRESS][DOMAIN_NAME] Workspace Gener…" at bounding box center [261, 388] width 199 height 682
click at [220, 260] on span "Billing" at bounding box center [242, 264] width 122 height 19
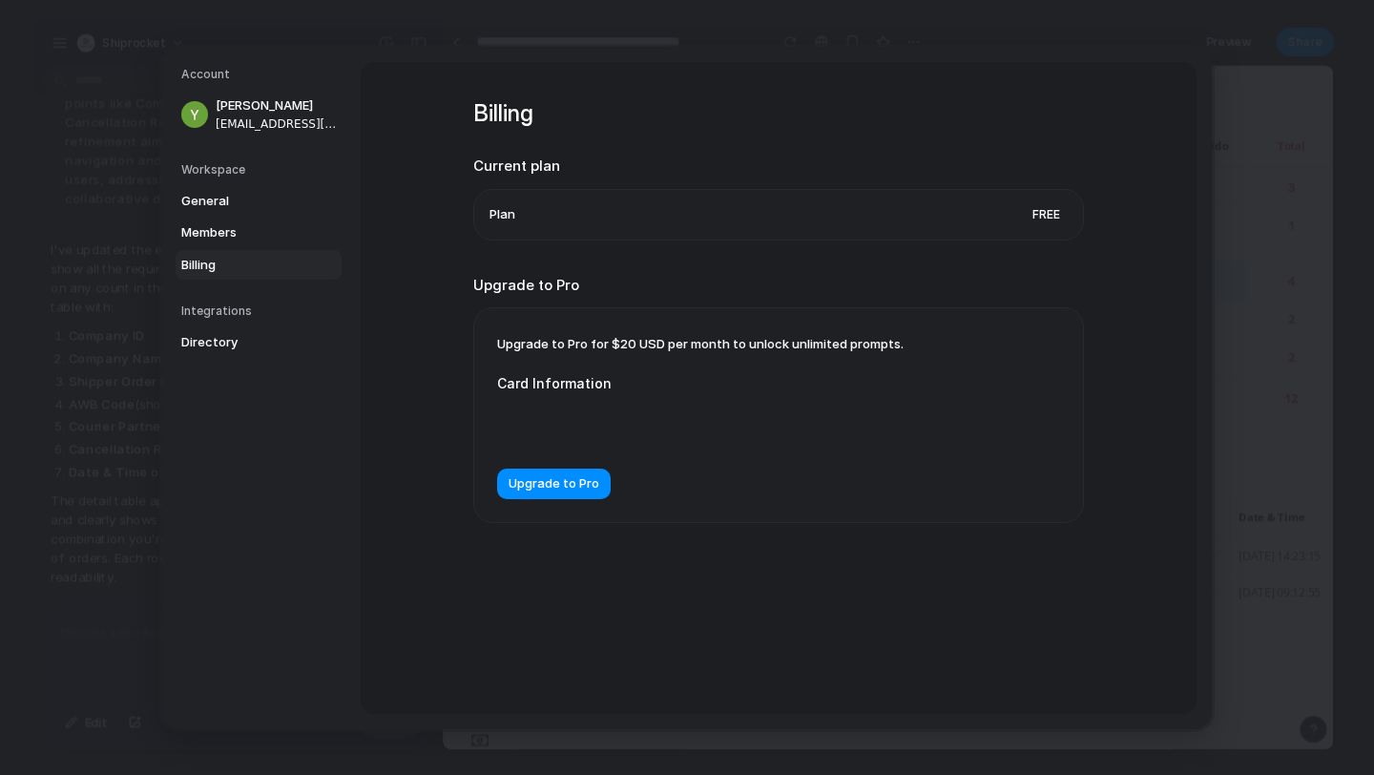
click at [217, 172] on h5 "Workspace" at bounding box center [261, 168] width 160 height 17
click at [216, 199] on span "General" at bounding box center [242, 200] width 122 height 19
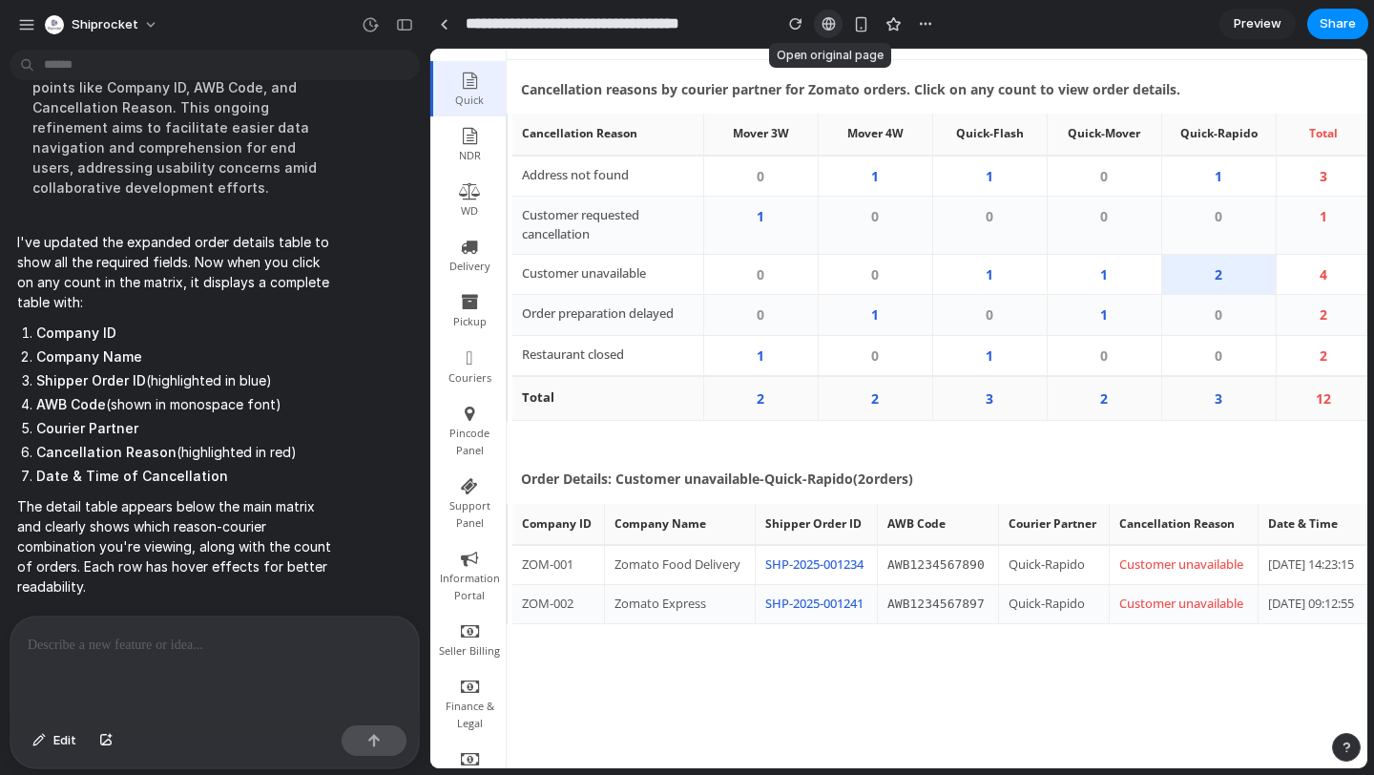
click at [828, 14] on link at bounding box center [828, 24] width 29 height 29
